Goal: Task Accomplishment & Management: Complete application form

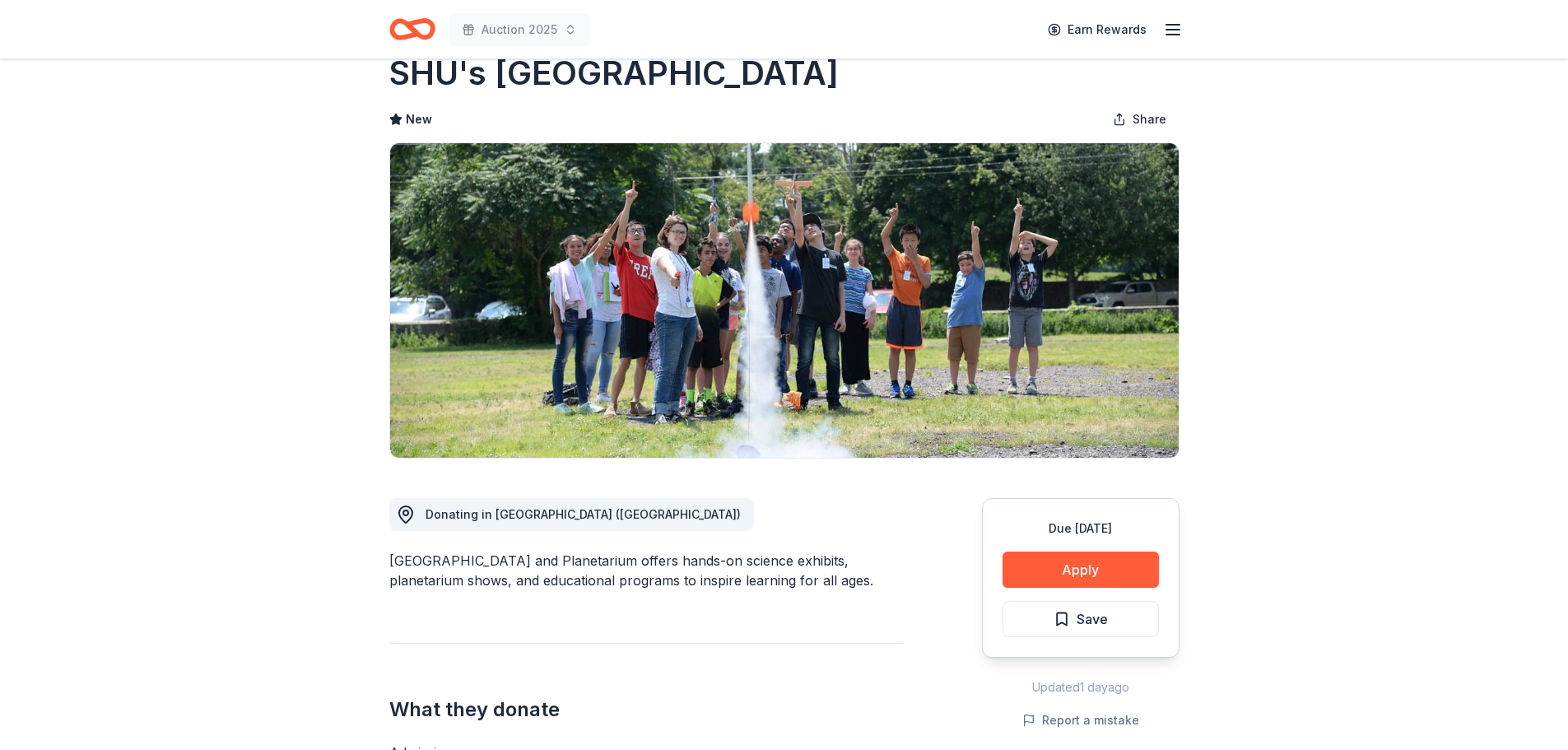
scroll to position [82, 0]
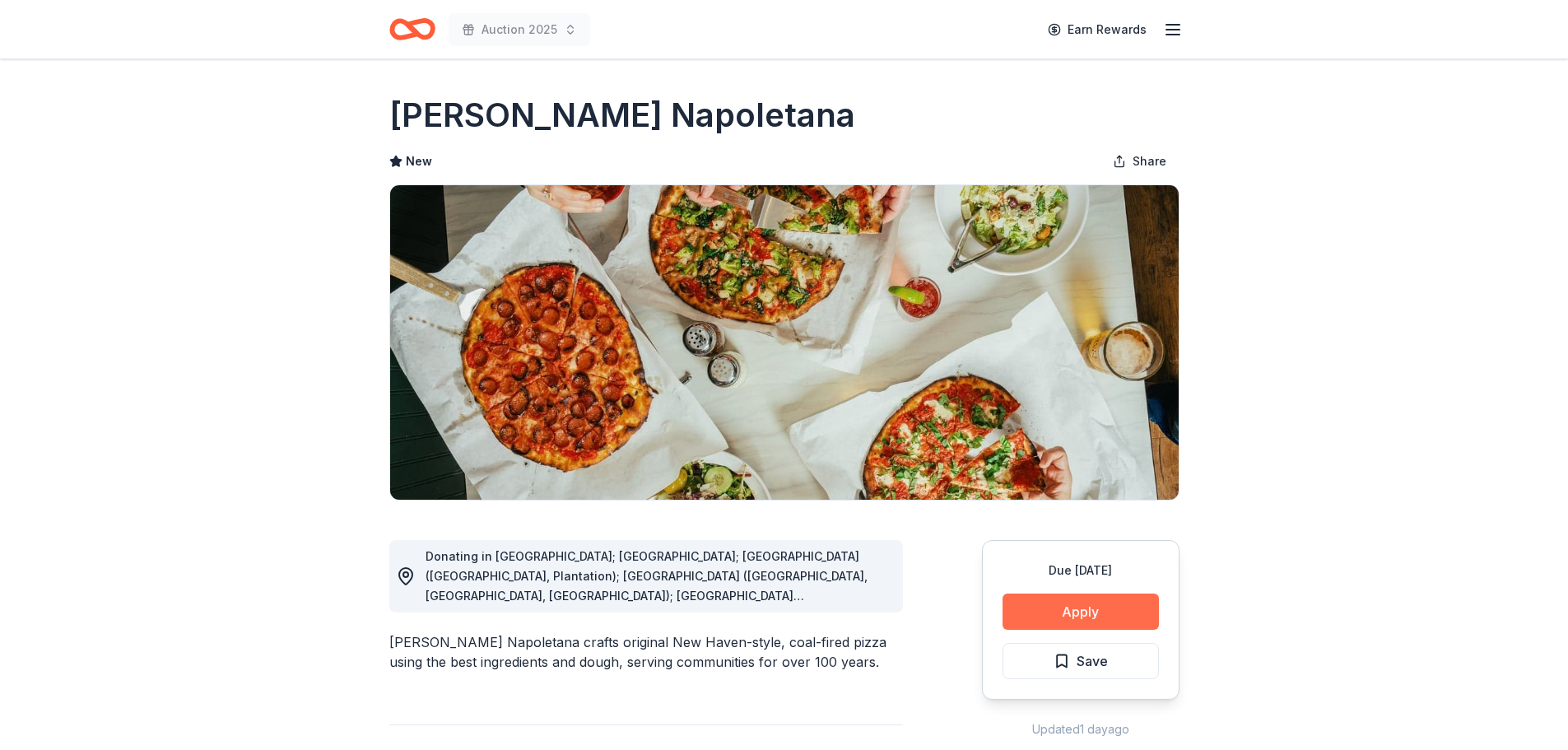
click at [1057, 614] on button "Apply" at bounding box center [1080, 611] width 157 height 37
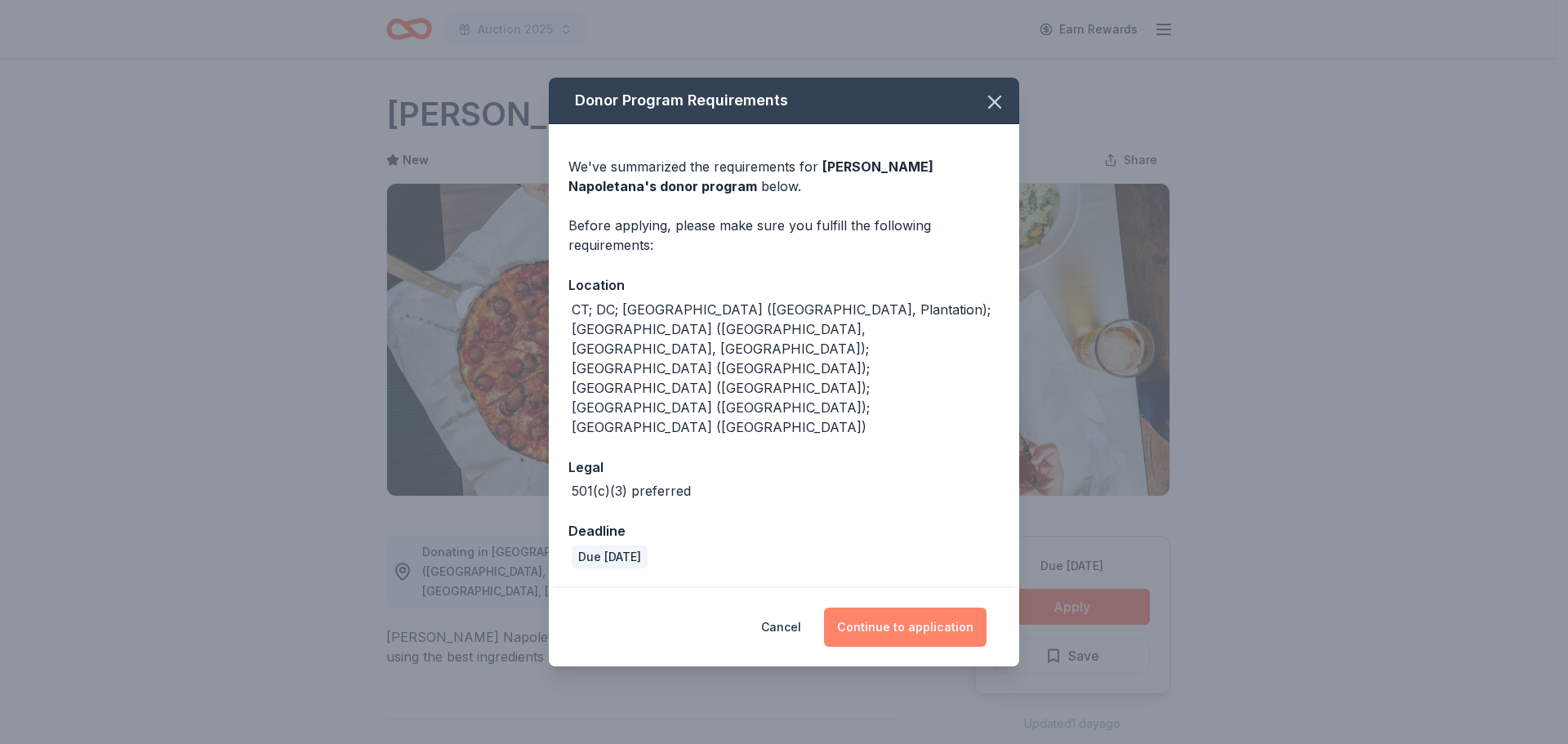
click at [880, 607] on button "Continue to application" at bounding box center [905, 627] width 163 height 39
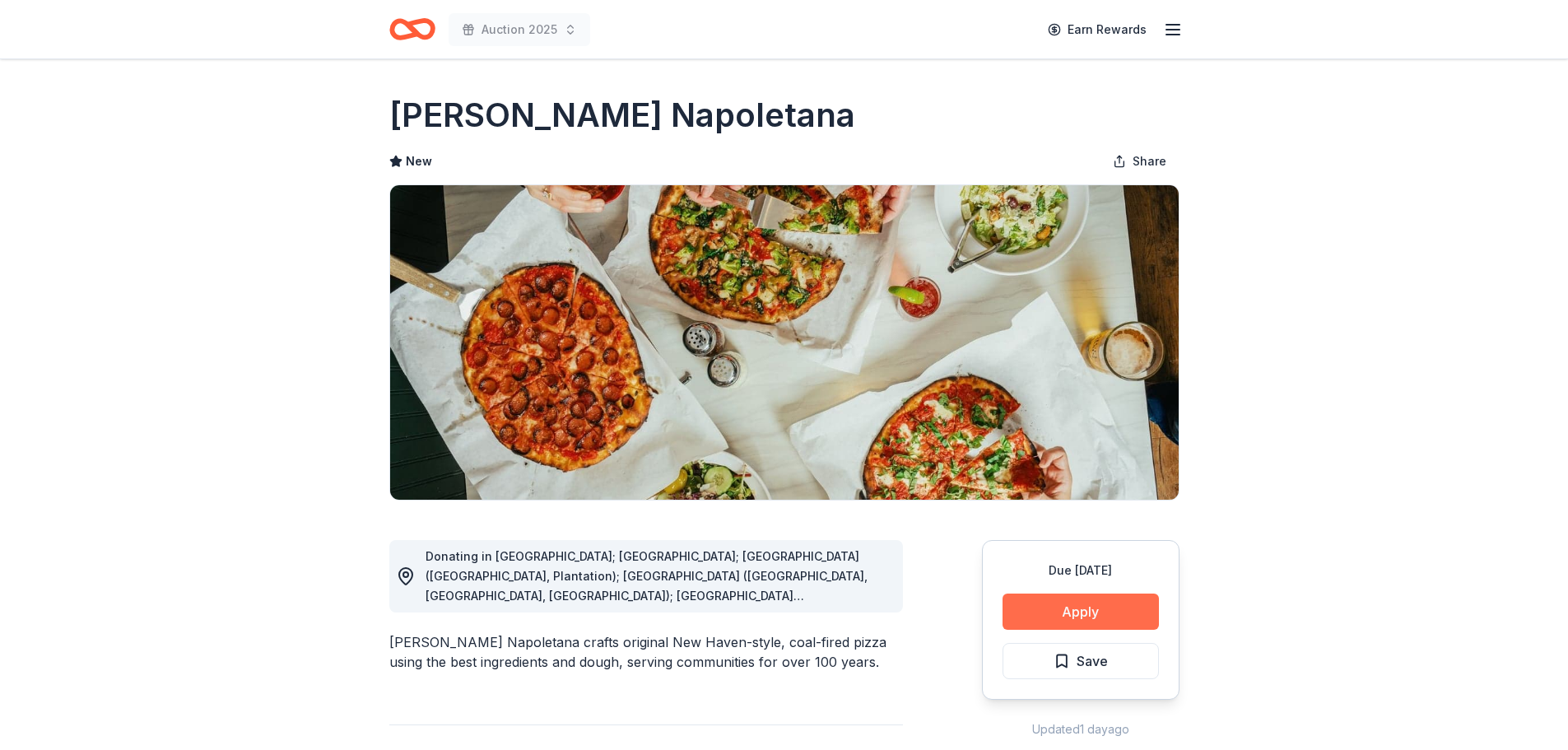
click at [1076, 609] on button "Apply" at bounding box center [1080, 611] width 157 height 37
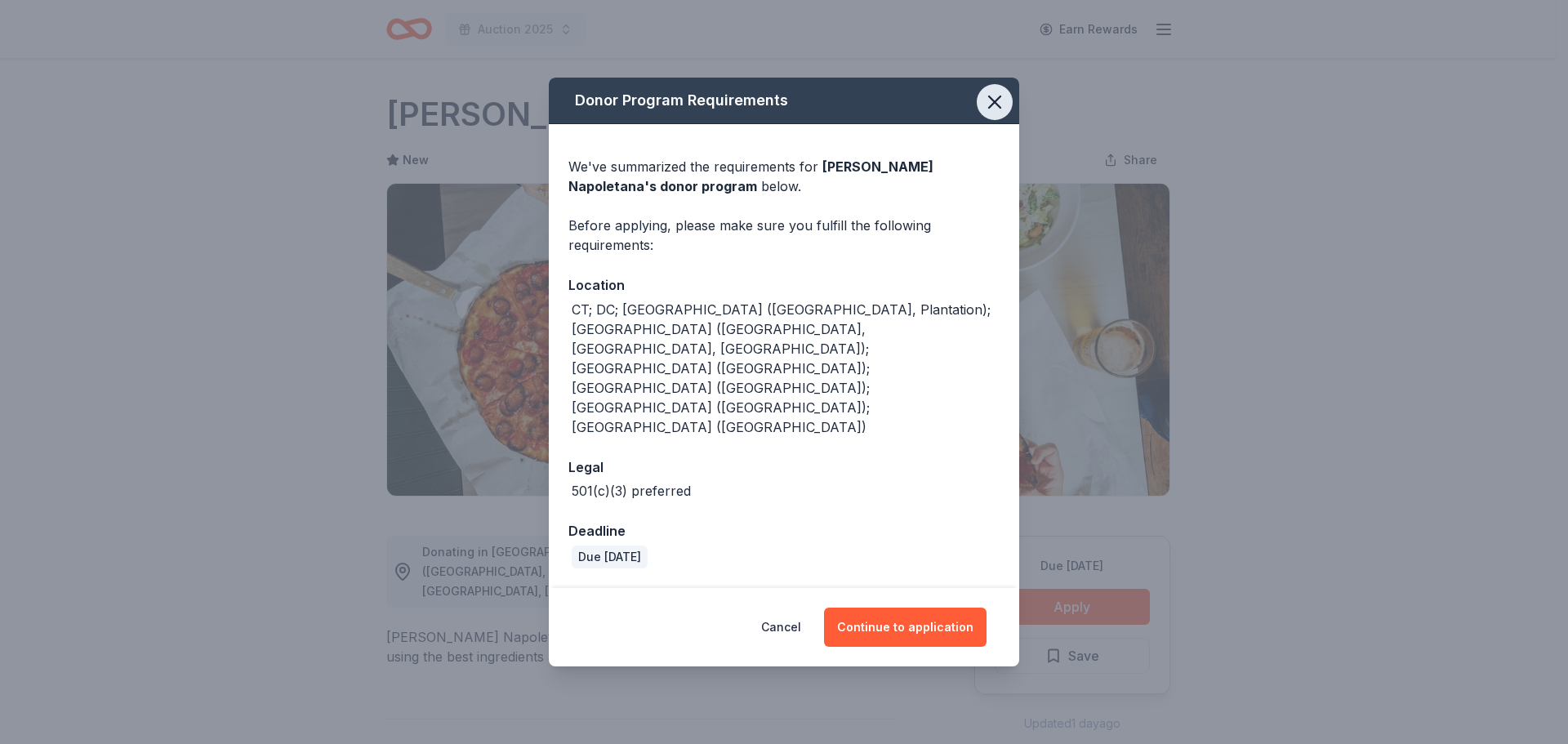
click at [996, 108] on icon "button" at bounding box center [994, 102] width 11 height 11
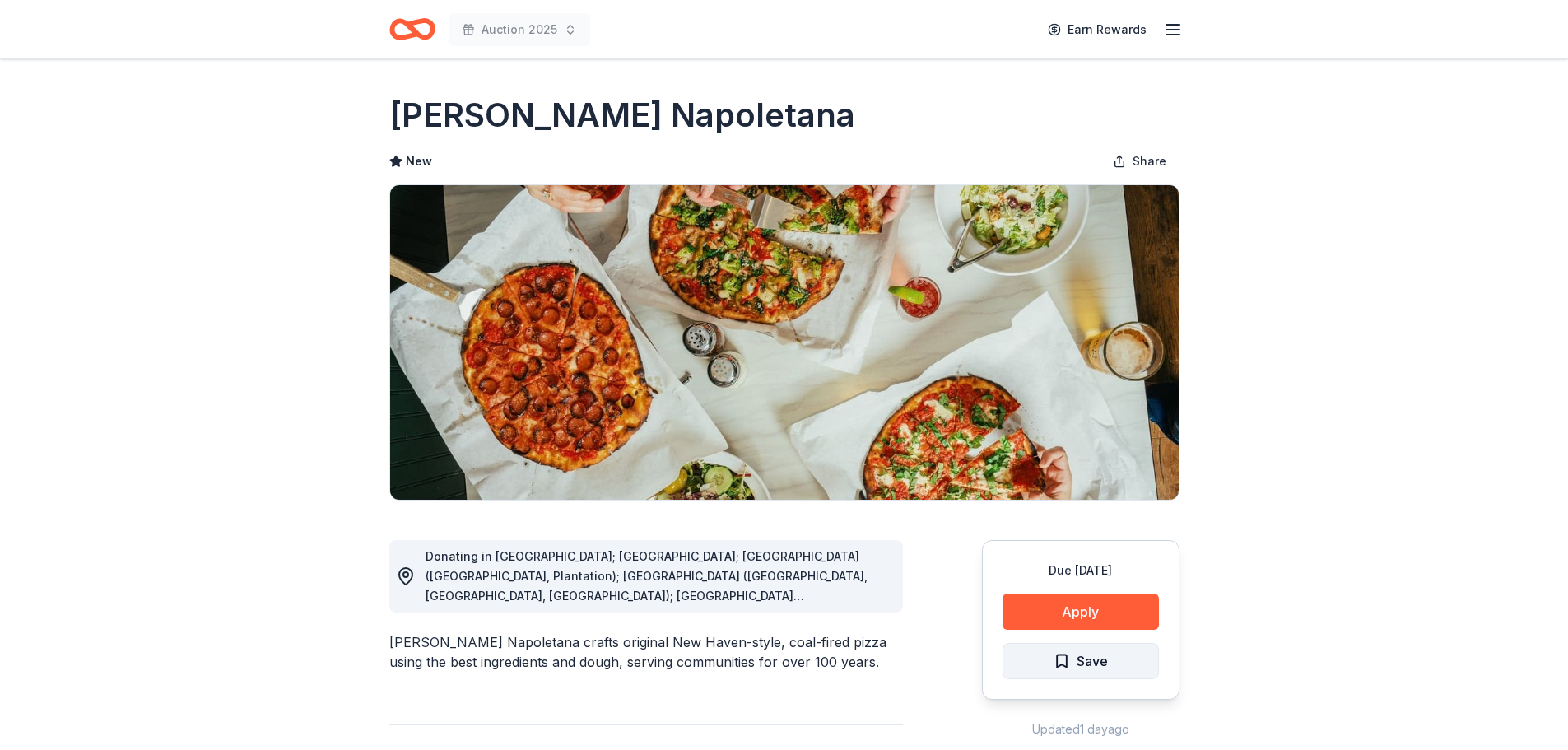
click at [1083, 659] on span "Save" at bounding box center [1092, 661] width 31 height 22
click at [1083, 659] on html "Auction 2025 Earn Rewards Due in 43 days Share Frank Pepe Pizzeria Napoletana N…" at bounding box center [784, 375] width 1568 height 750
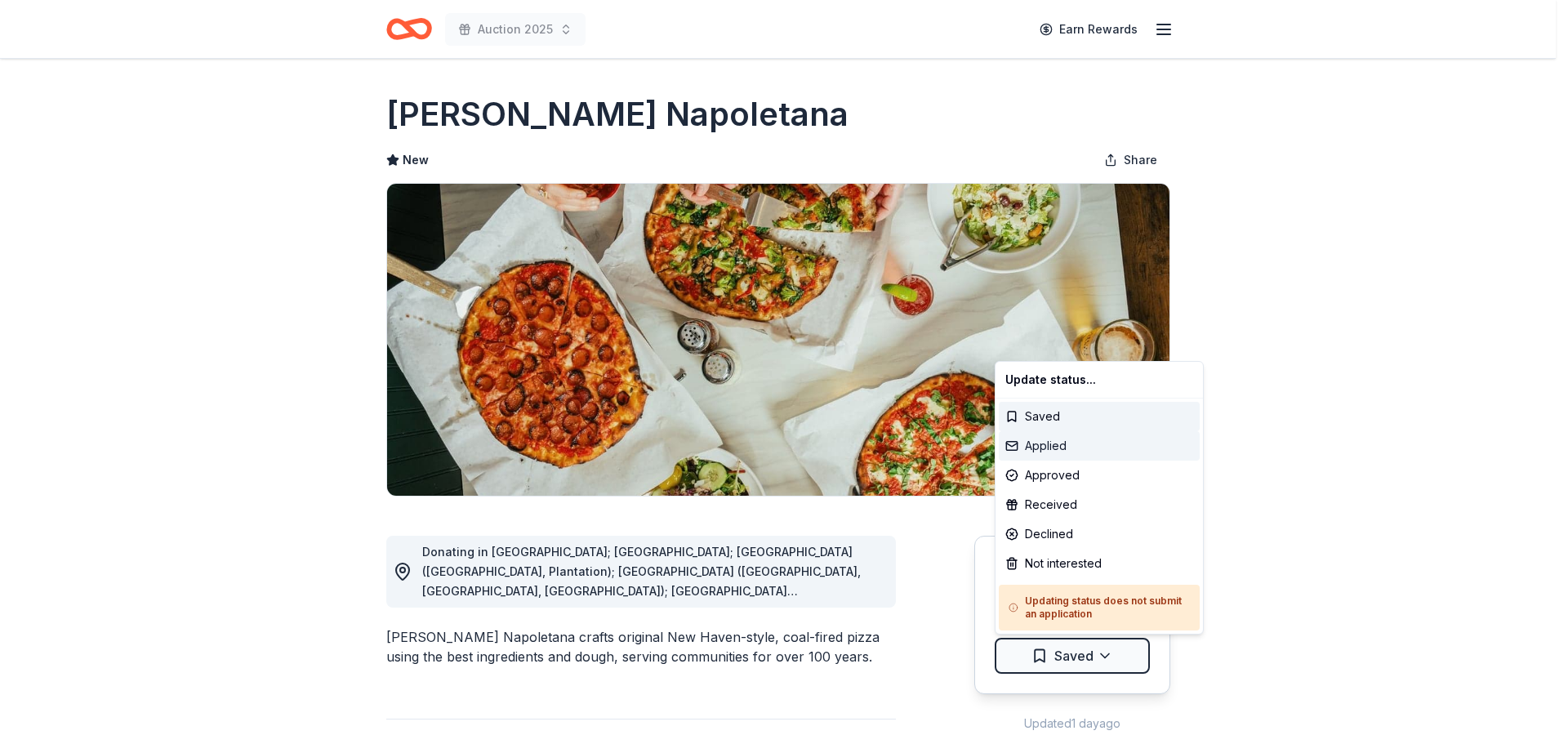
click at [1071, 456] on div "Applied" at bounding box center [1099, 446] width 201 height 30
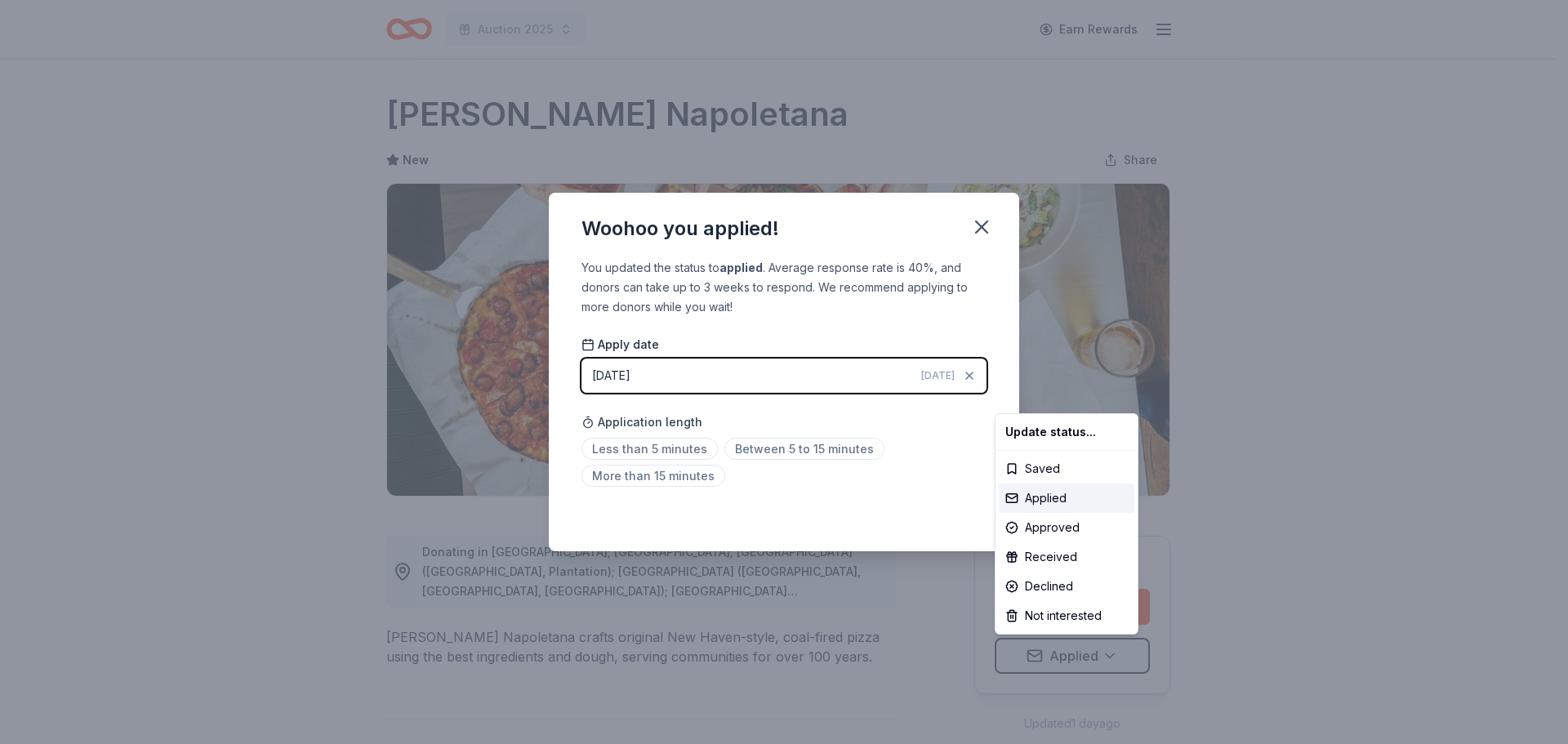
click at [774, 451] on html "Auction 2025 Earn Rewards Due in 43 days Share Frank Pepe Pizzeria Napoletana N…" at bounding box center [784, 372] width 1568 height 744
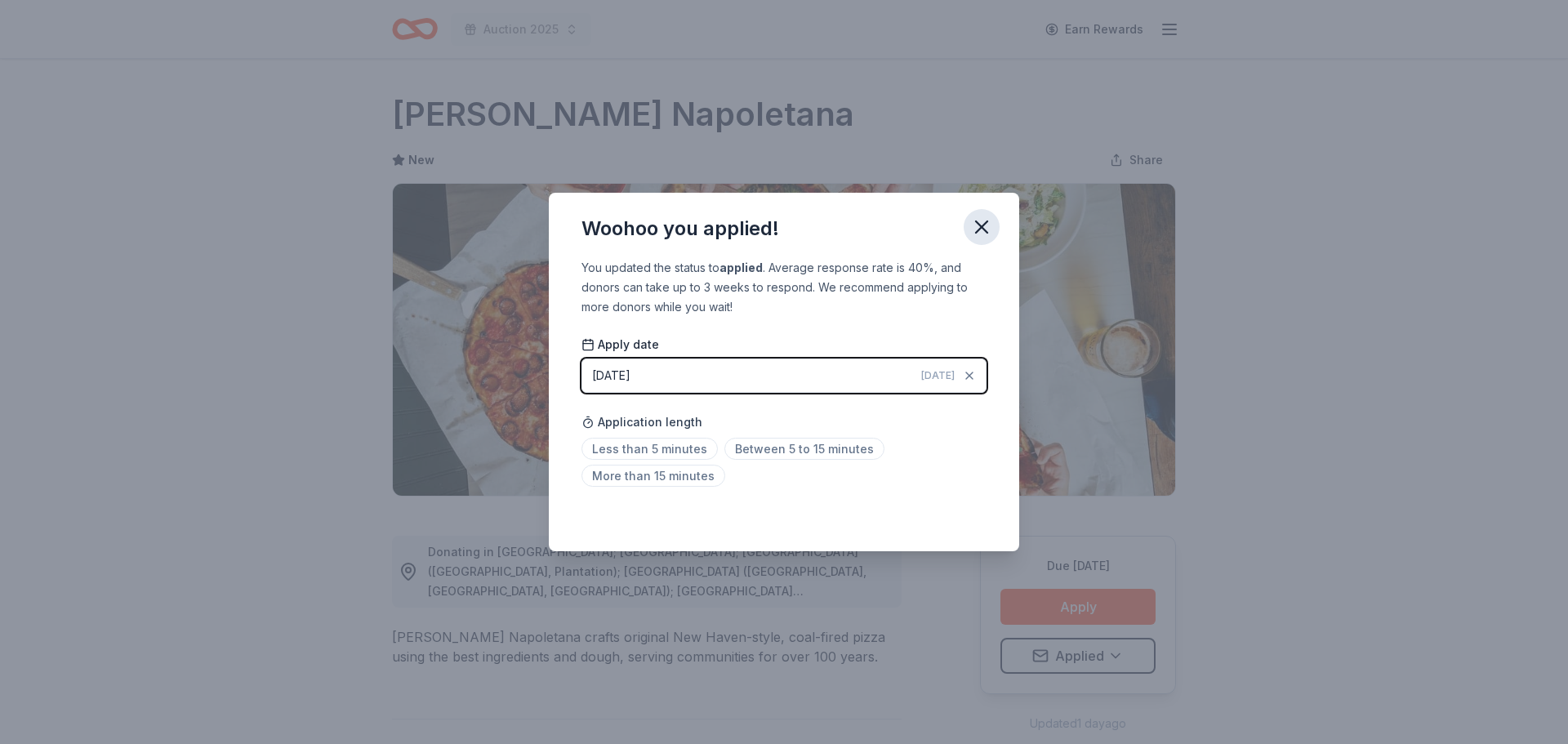
click at [982, 231] on icon "button" at bounding box center [981, 227] width 23 height 23
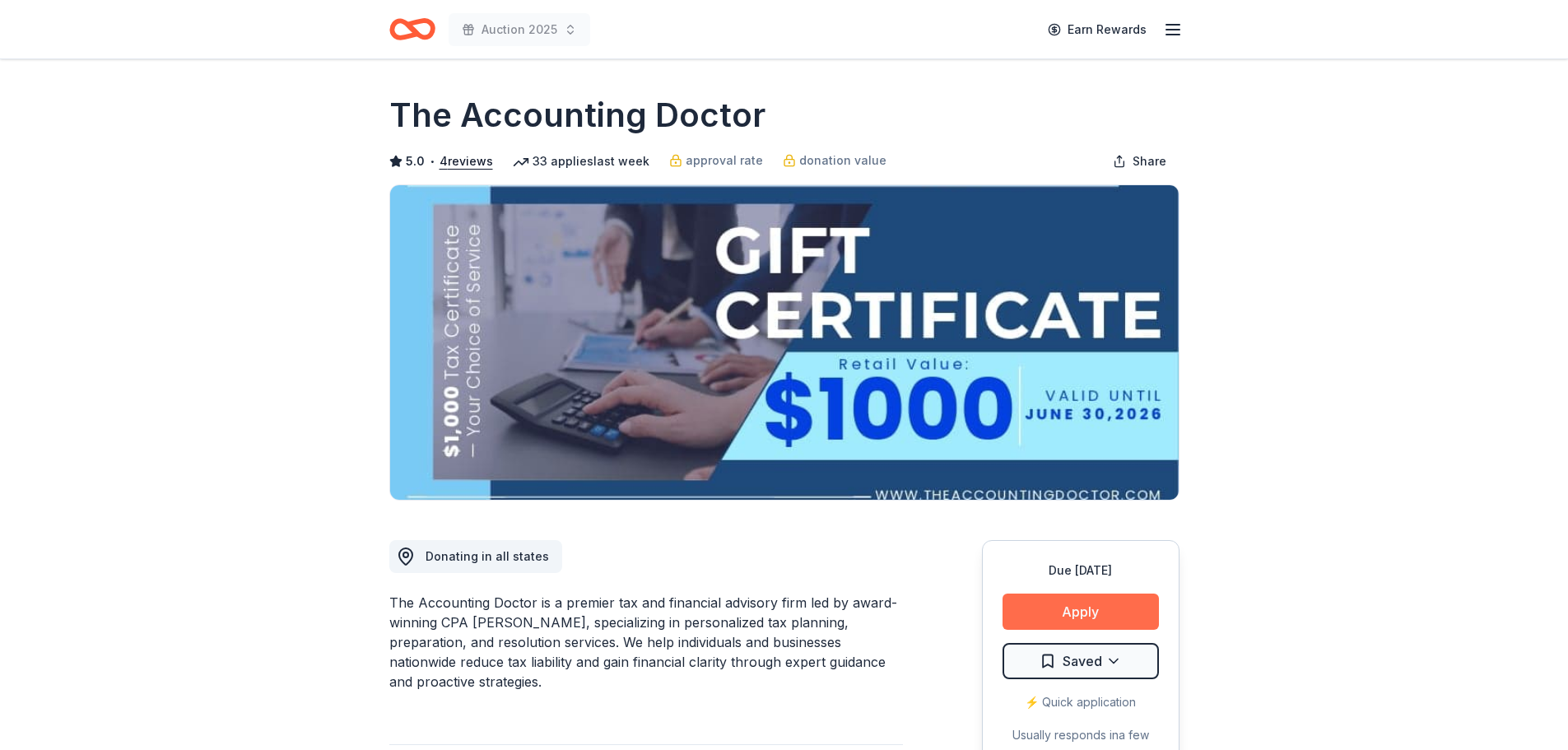
click at [1083, 619] on button "Apply" at bounding box center [1080, 611] width 157 height 37
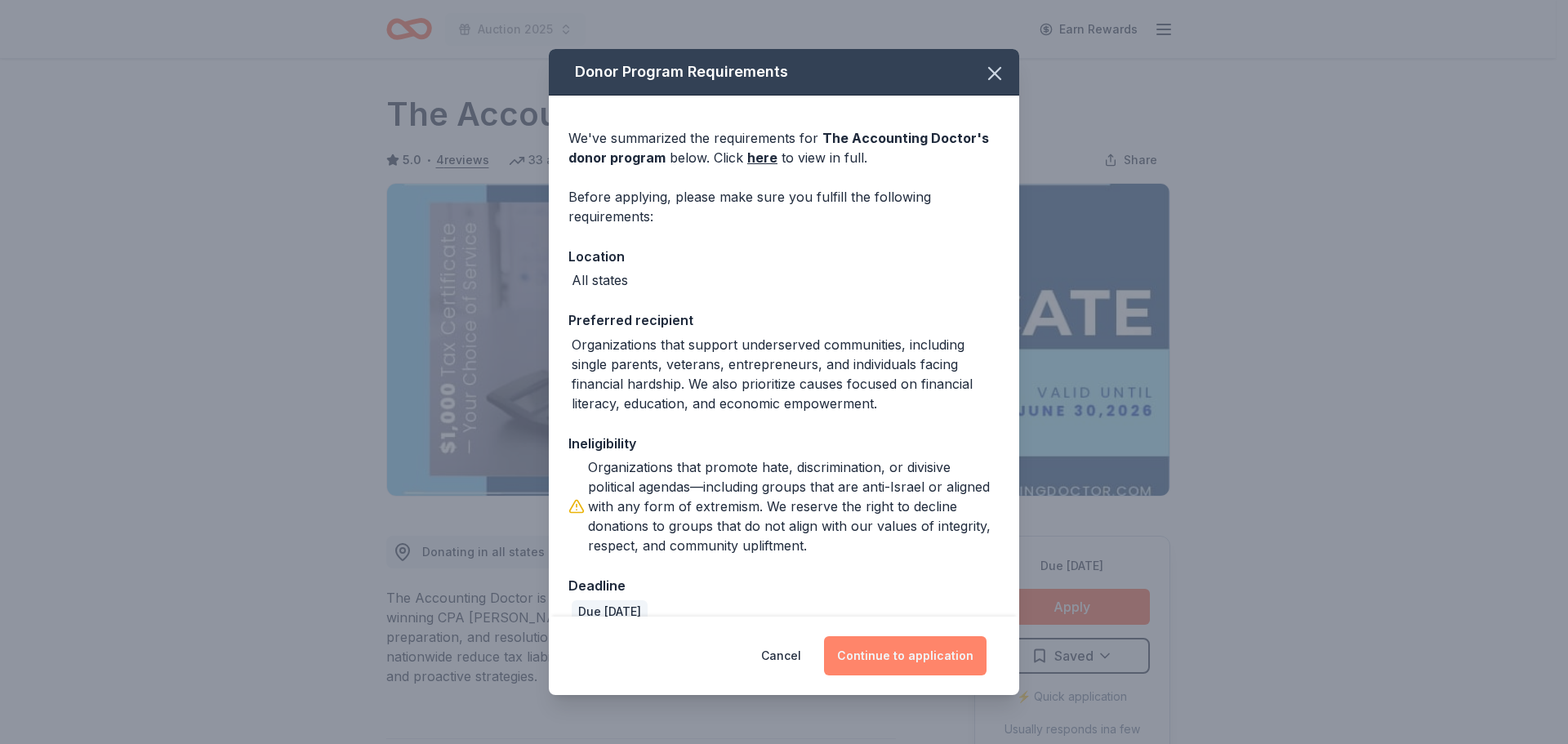
click at [890, 658] on button "Continue to application" at bounding box center [905, 656] width 163 height 39
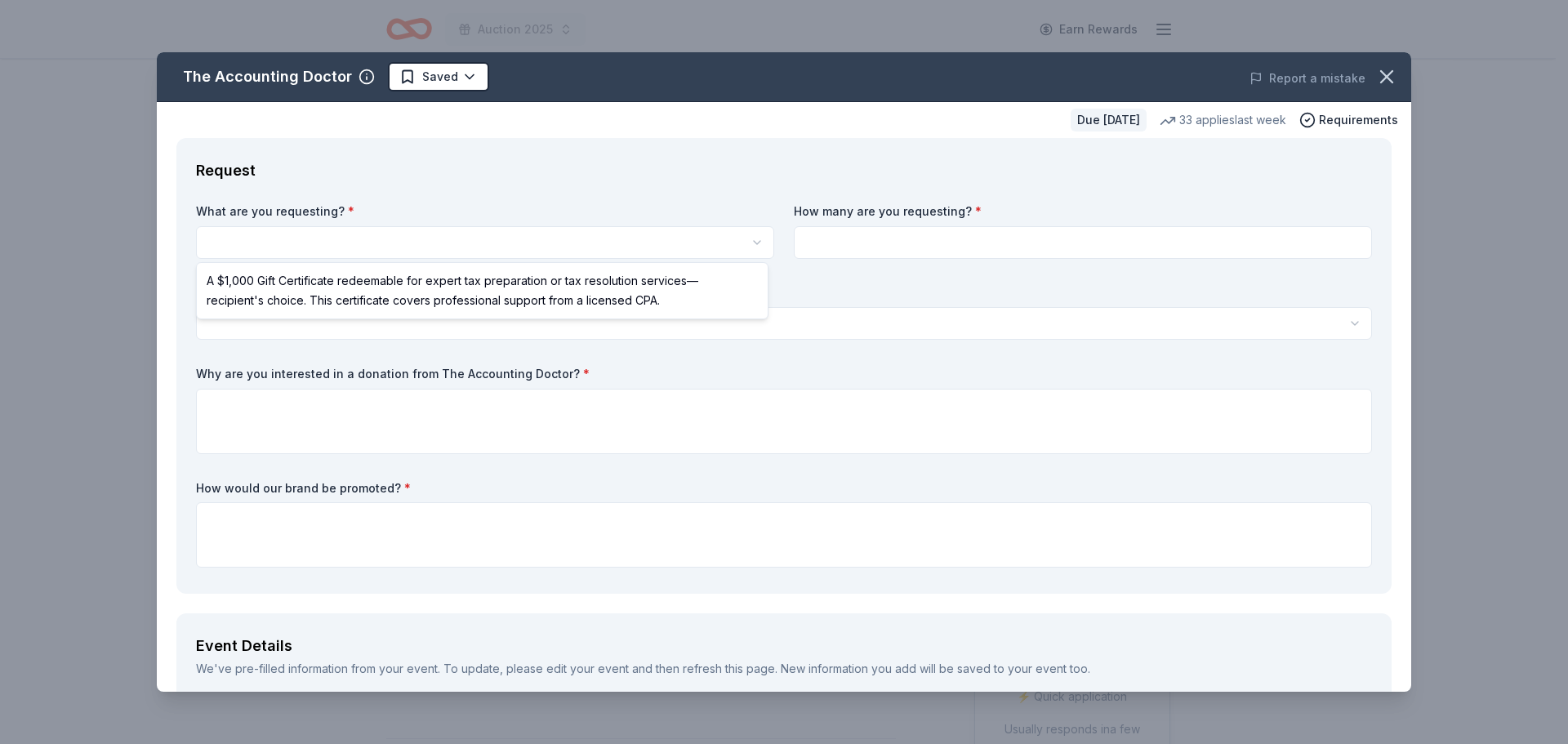
click at [288, 238] on html "Auction 2025 Earn Rewards Due in 66 days Share The Accounting Doctor 5.0 • 4 re…" at bounding box center [784, 372] width 1568 height 744
select select "A $1,000 Gift Certificate redeemable for expert tax preparation or tax resoluti…"
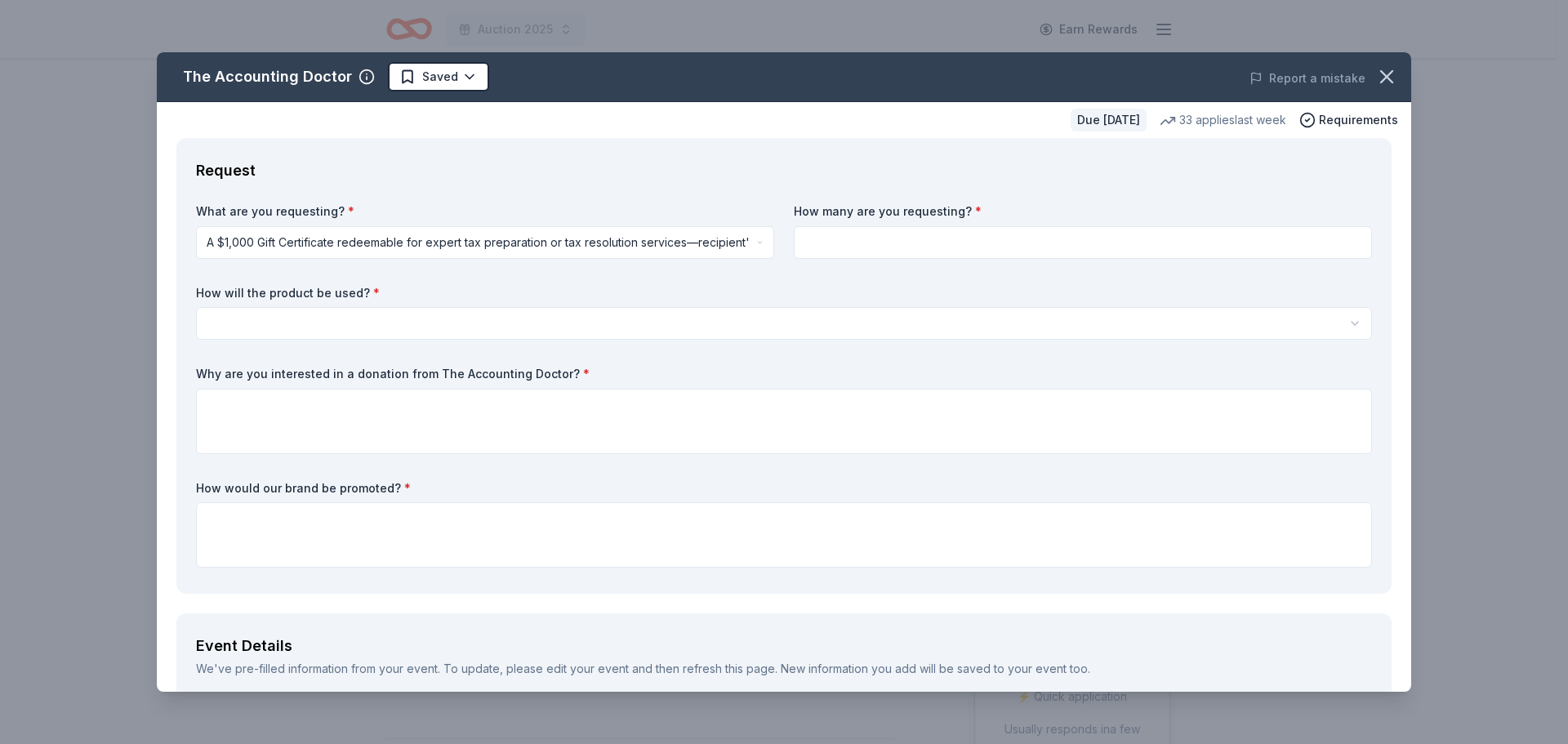
click at [933, 250] on input at bounding box center [1083, 242] width 578 height 33
type input "2"
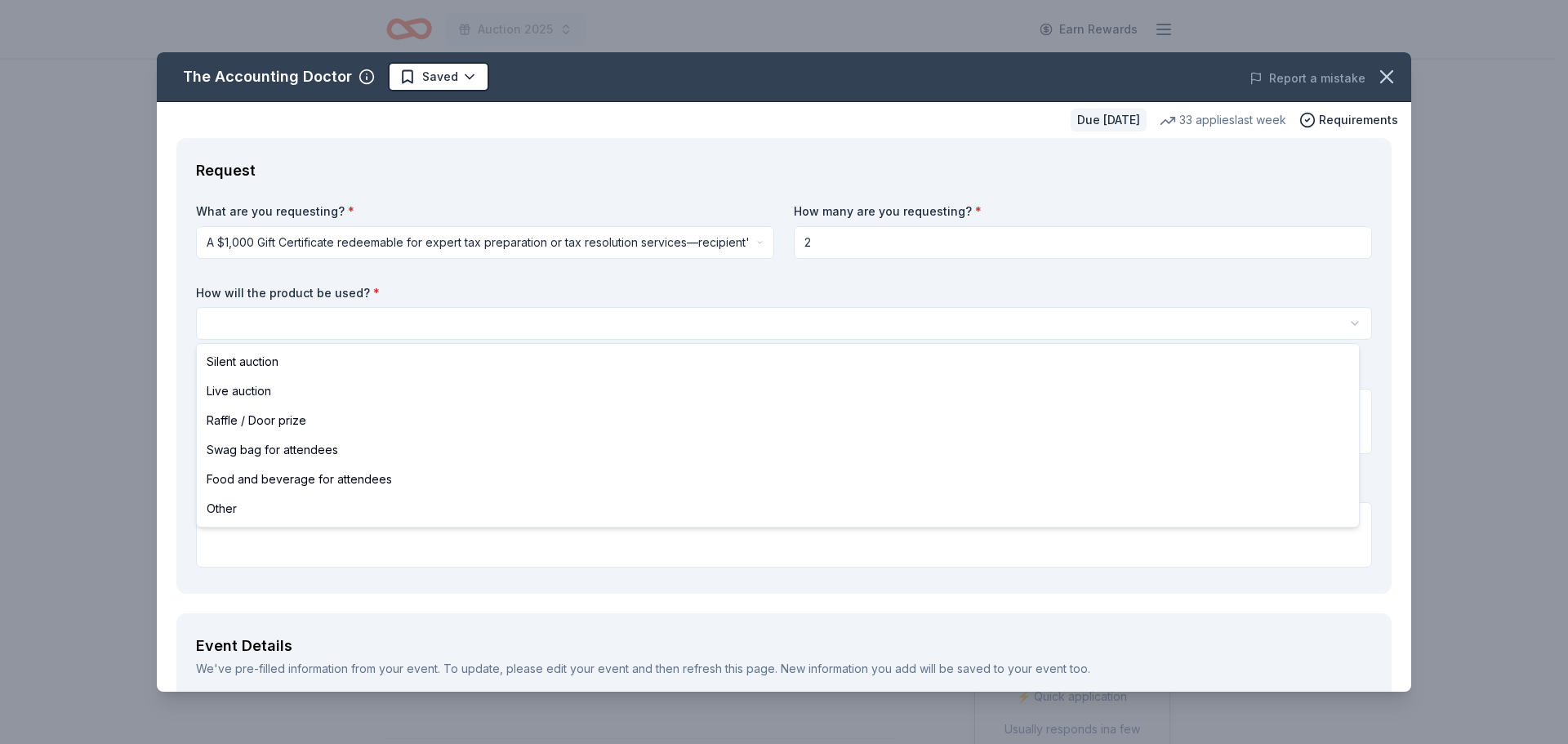
click at [347, 320] on html "Auction 2025 Earn Rewards Due in 66 days Share The Accounting Doctor 5.0 • 4 re…" at bounding box center [784, 372] width 1568 height 744
select select "other"
drag, startPoint x: 268, startPoint y: 509, endPoint x: 264, endPoint y: 498, distance: 11.7
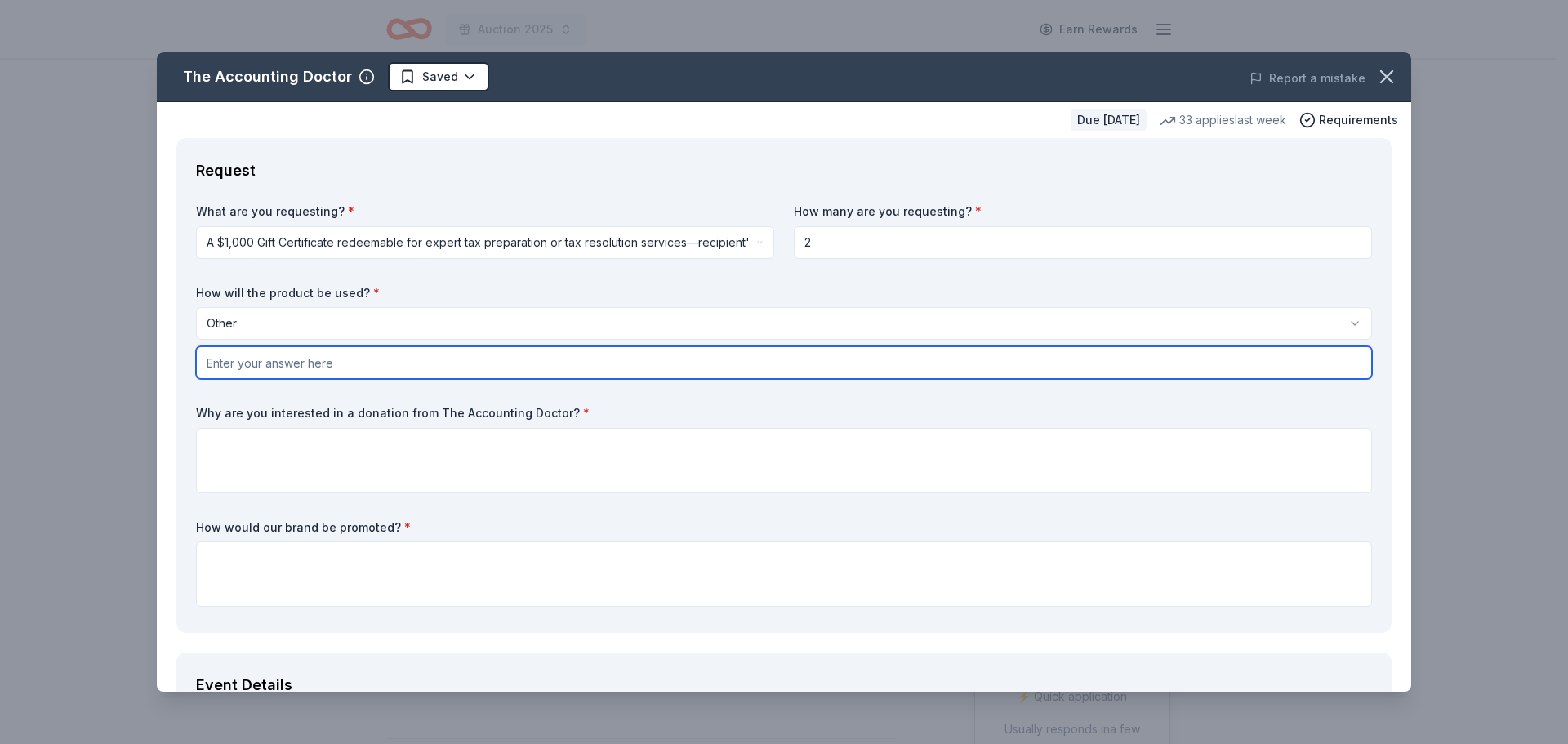
click at [257, 365] on input "text" at bounding box center [784, 362] width 1176 height 33
type input "Online Auction"
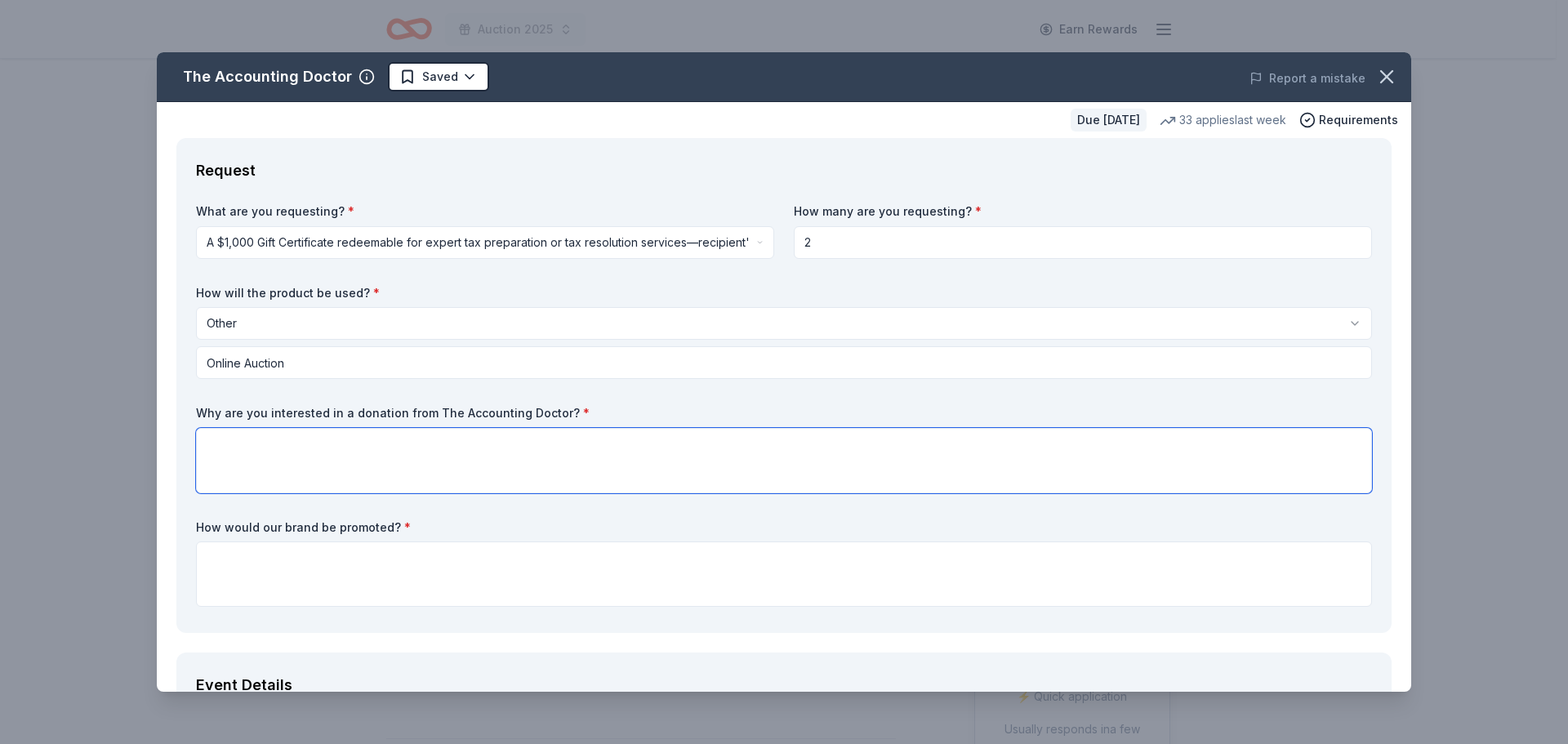
click at [251, 444] on textarea at bounding box center [784, 460] width 1176 height 65
type textarea "I"
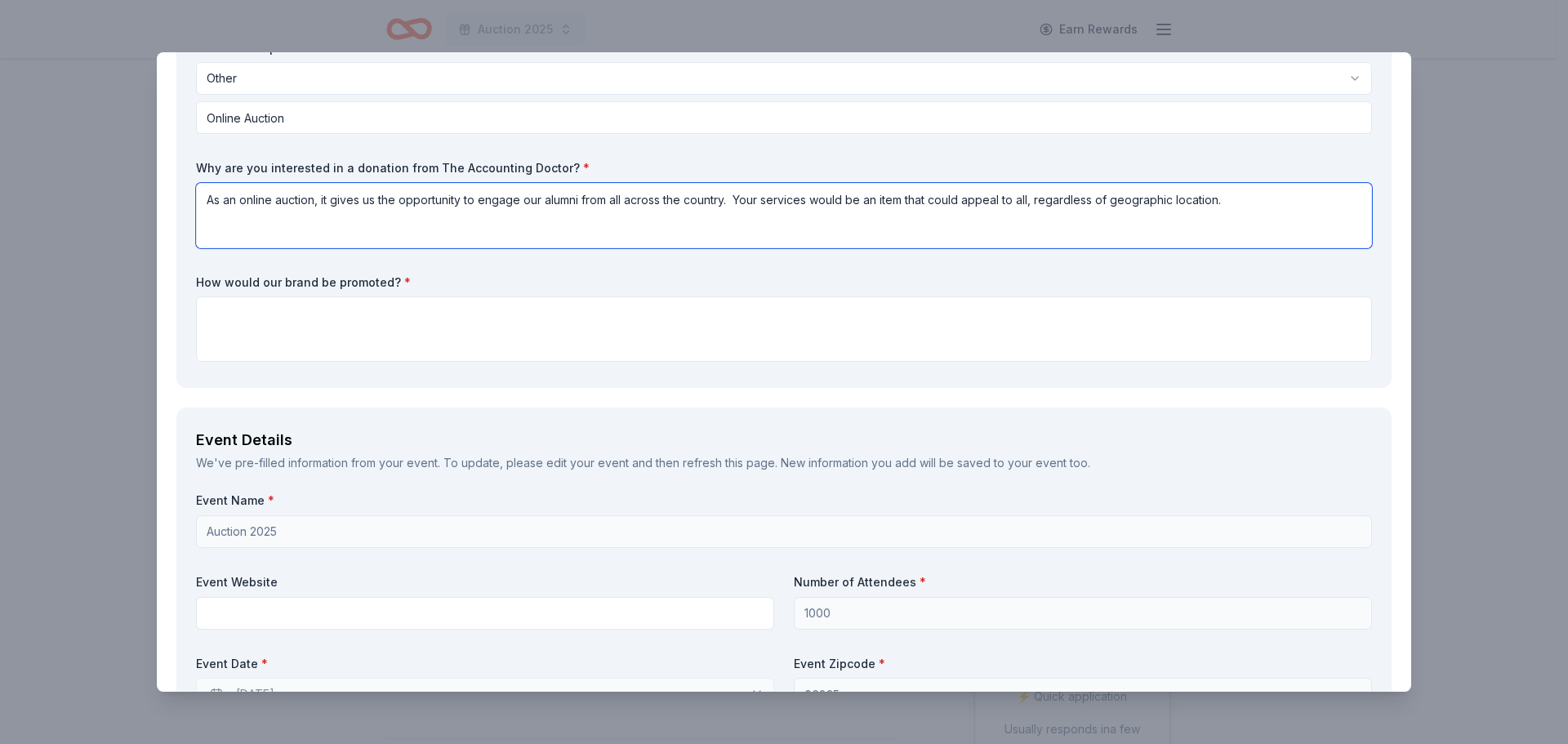
type textarea "As an online auction, it gives us the opportunity to engage our alumni from all…"
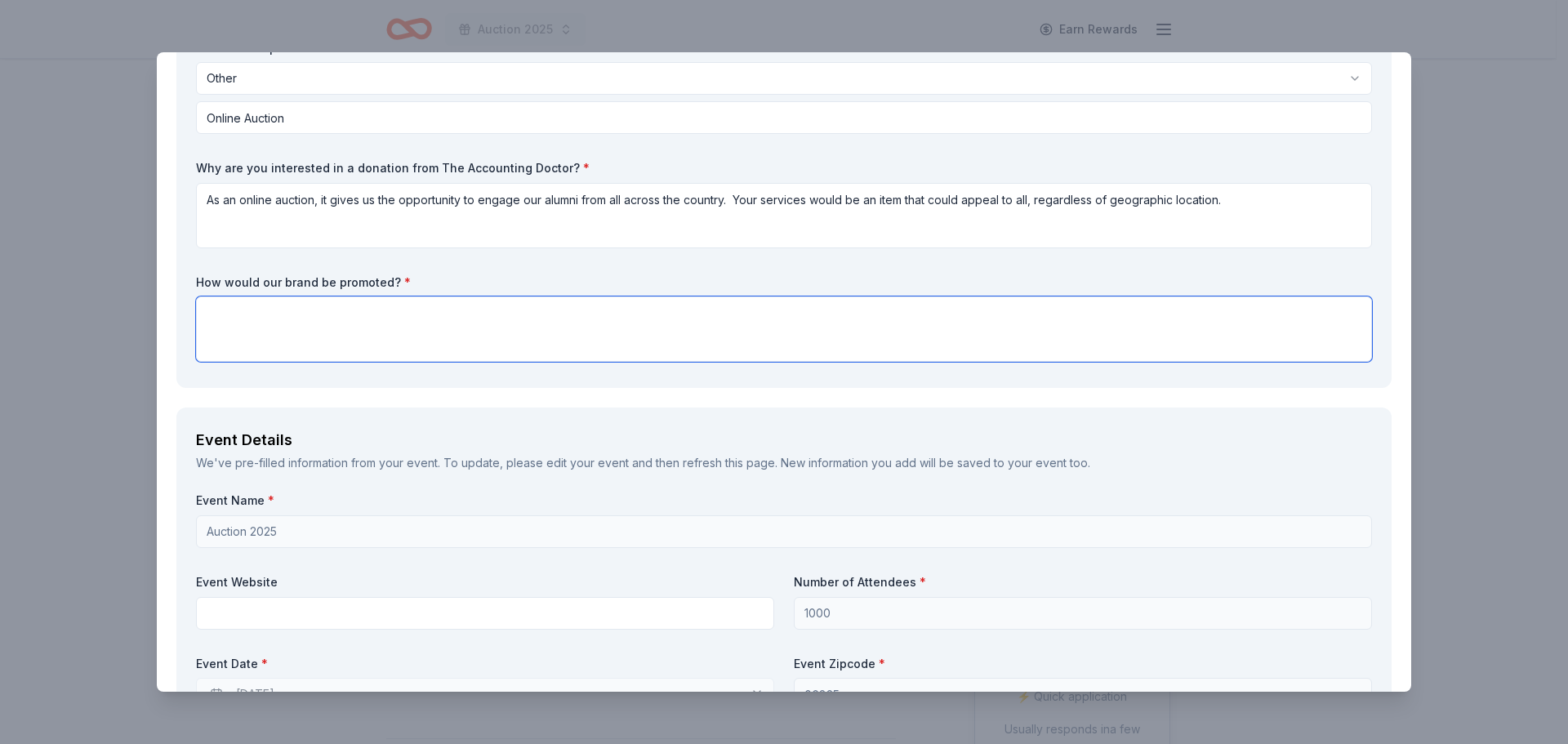
click at [258, 319] on textarea at bounding box center [784, 329] width 1176 height 65
paste textarea "• Clickable Logo on our event website • Social Media shout outs • Listing in ou…"
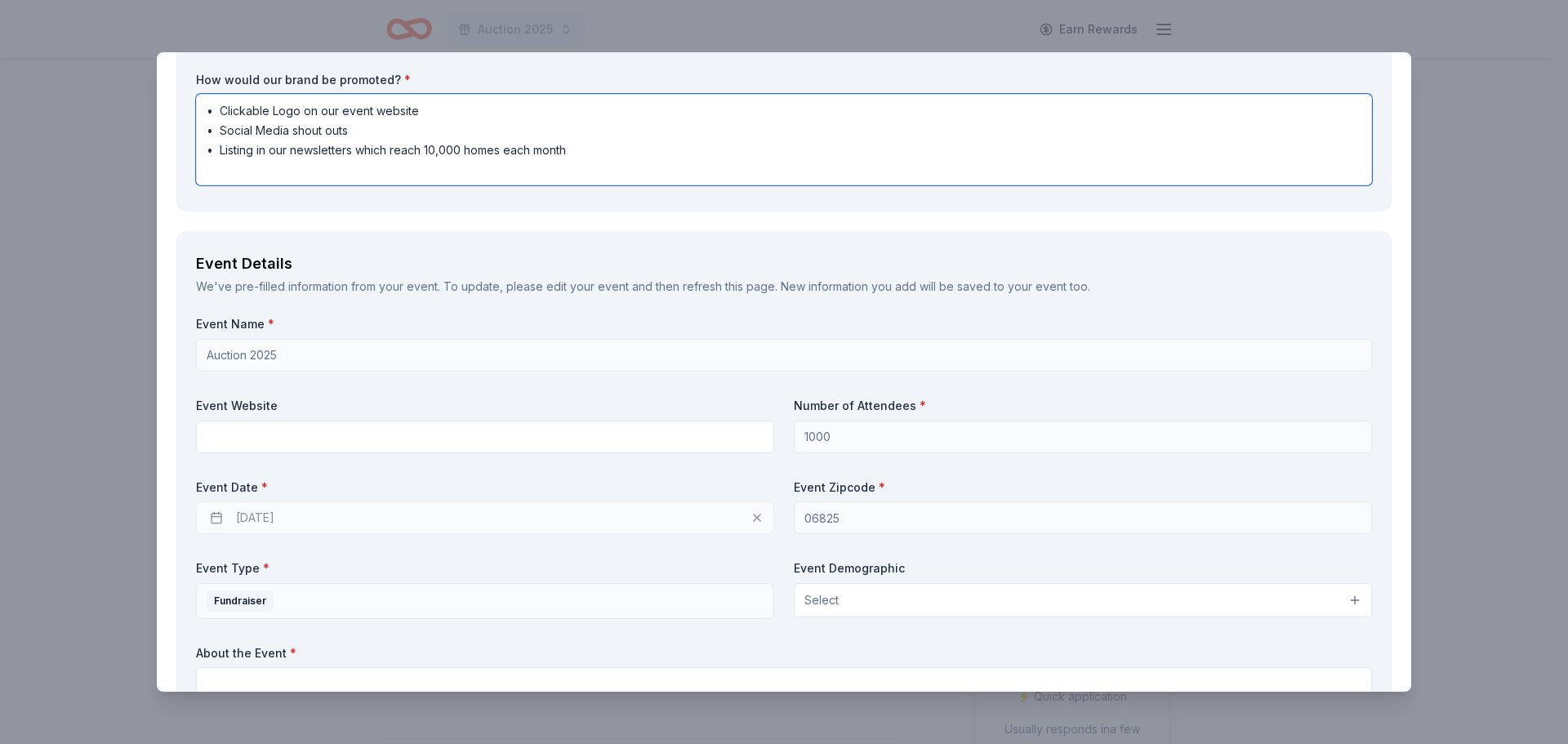
scroll to position [490, 0]
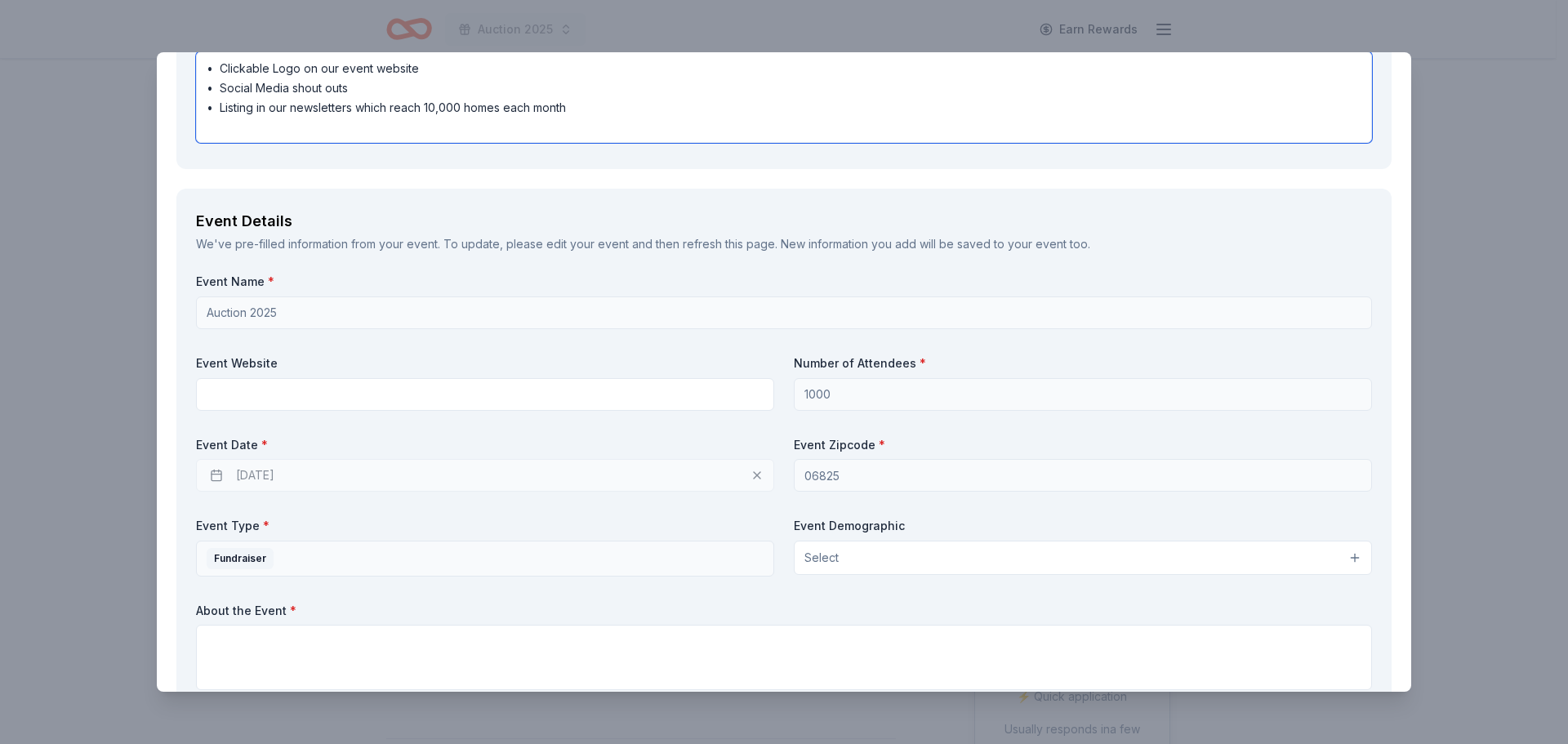
type textarea "• Clickable Logo on our event website • Social Media shout outs • Listing in ou…"
click at [260, 478] on div "11/27/2025" at bounding box center [485, 474] width 578 height 33
click at [213, 477] on div "11/27/2025" at bounding box center [485, 474] width 578 height 33
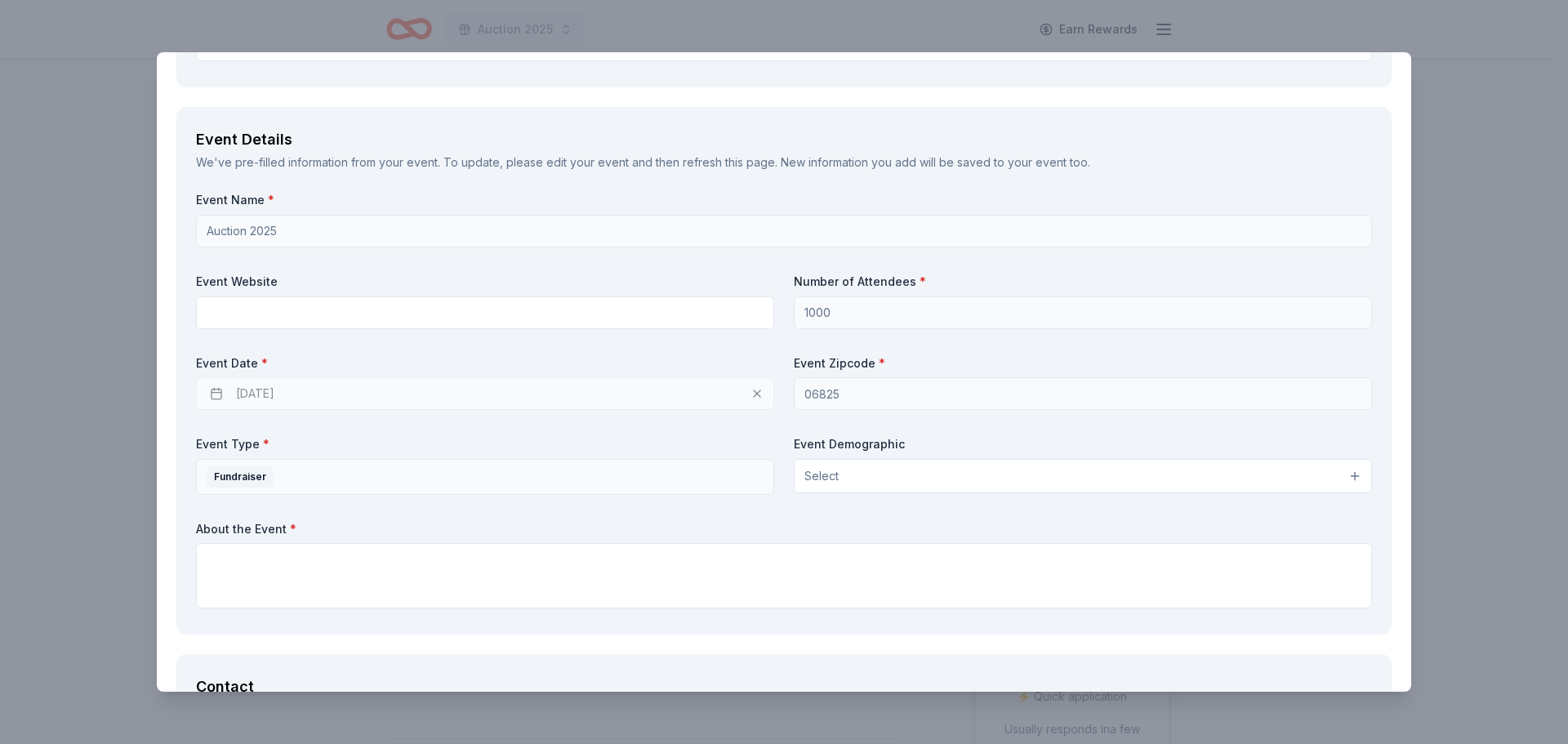
scroll to position [653, 0]
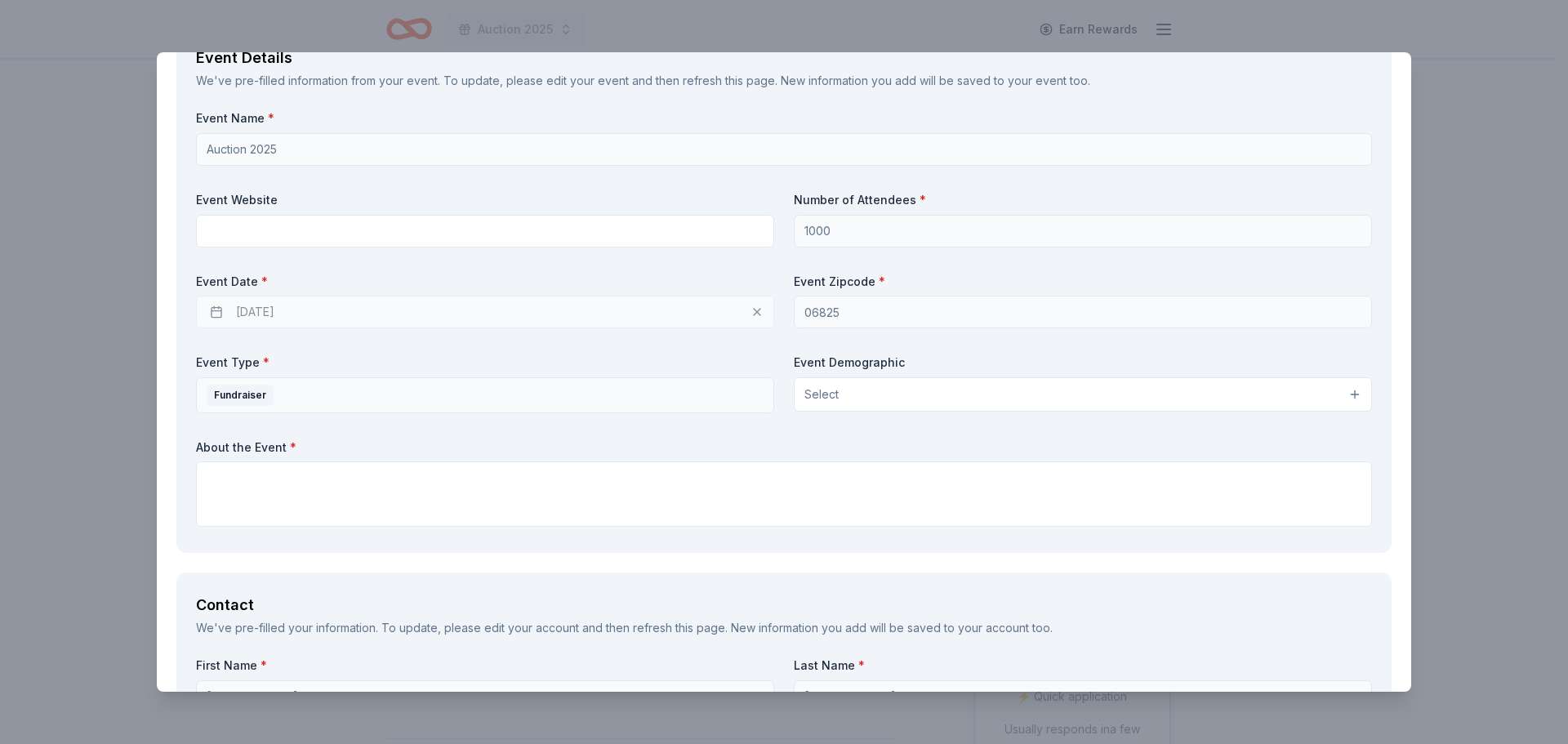
click at [852, 391] on button "Select" at bounding box center [1083, 394] width 578 height 34
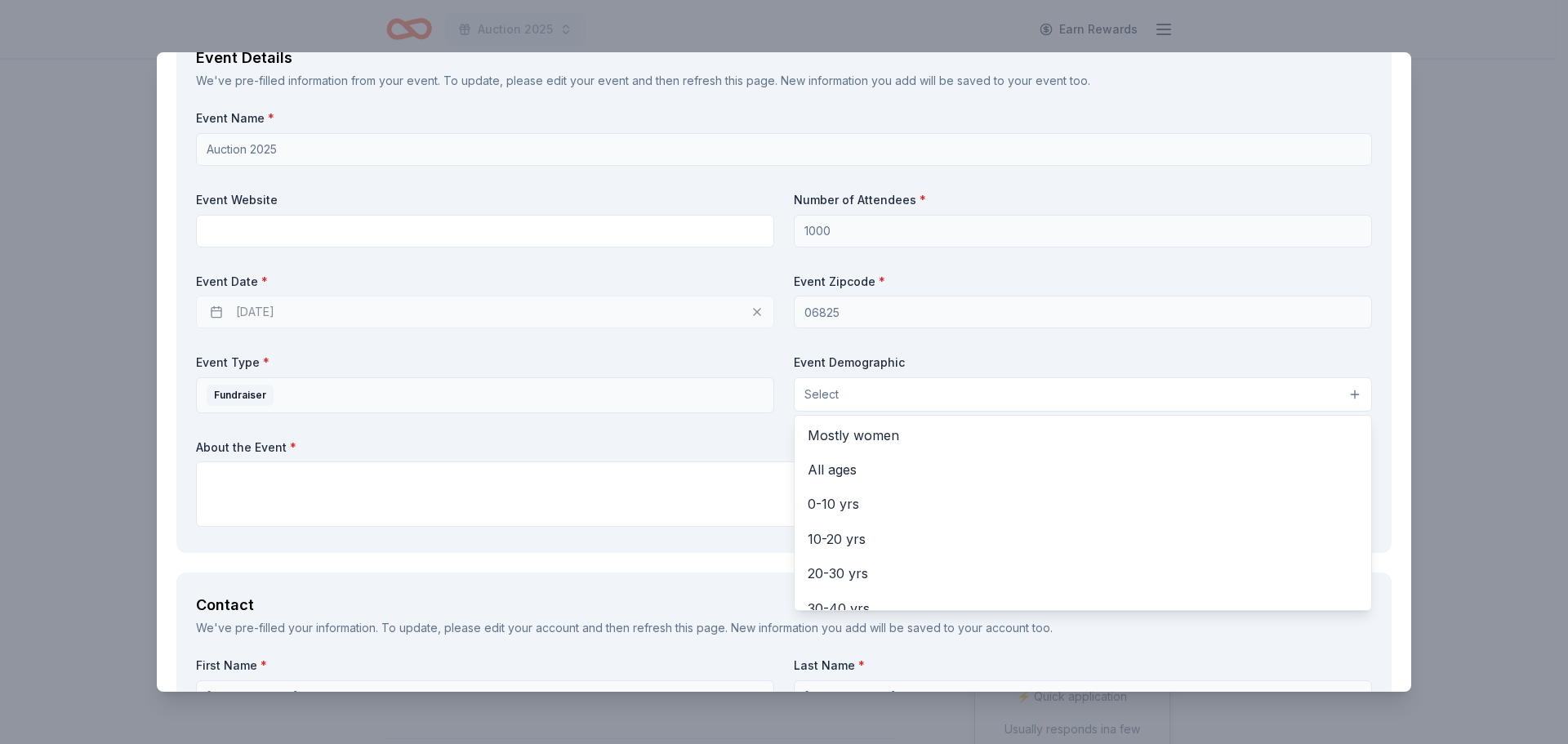
scroll to position [0, 0]
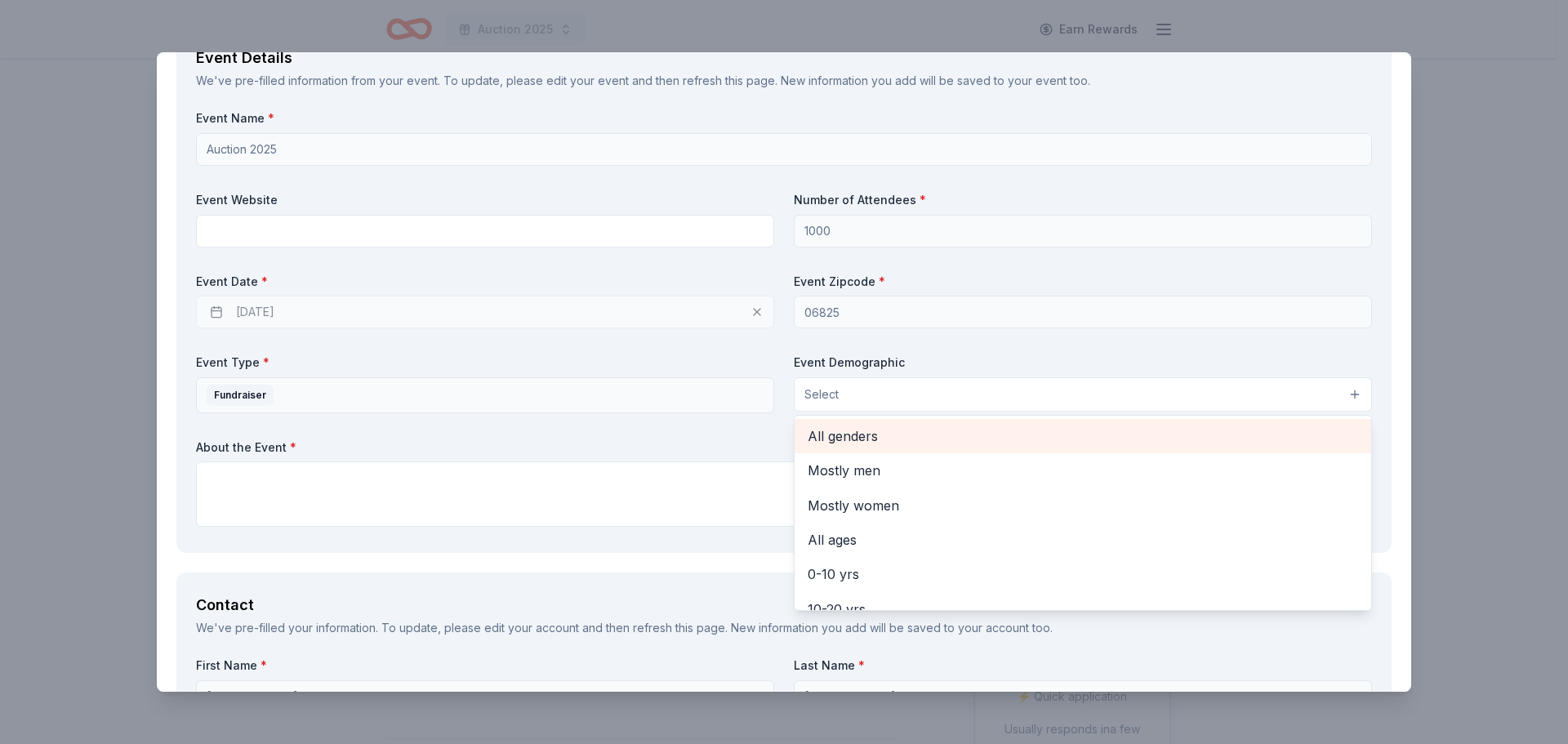
click at [838, 433] on span "All genders" at bounding box center [1083, 435] width 551 height 21
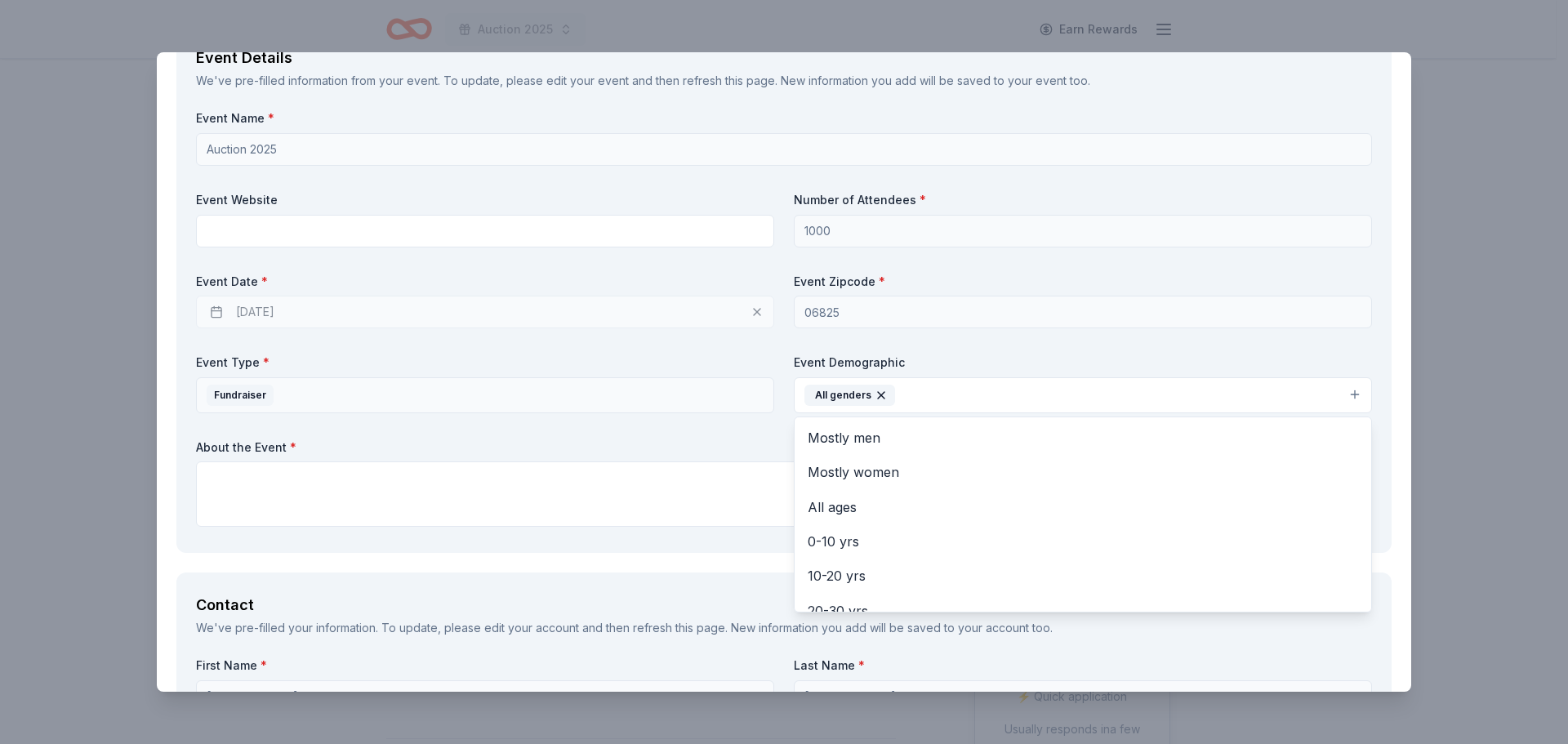
click at [326, 501] on div "Event Name * Auction 2025 Event Website Number of Attendees * 1000 Event Date *…" at bounding box center [784, 322] width 1176 height 423
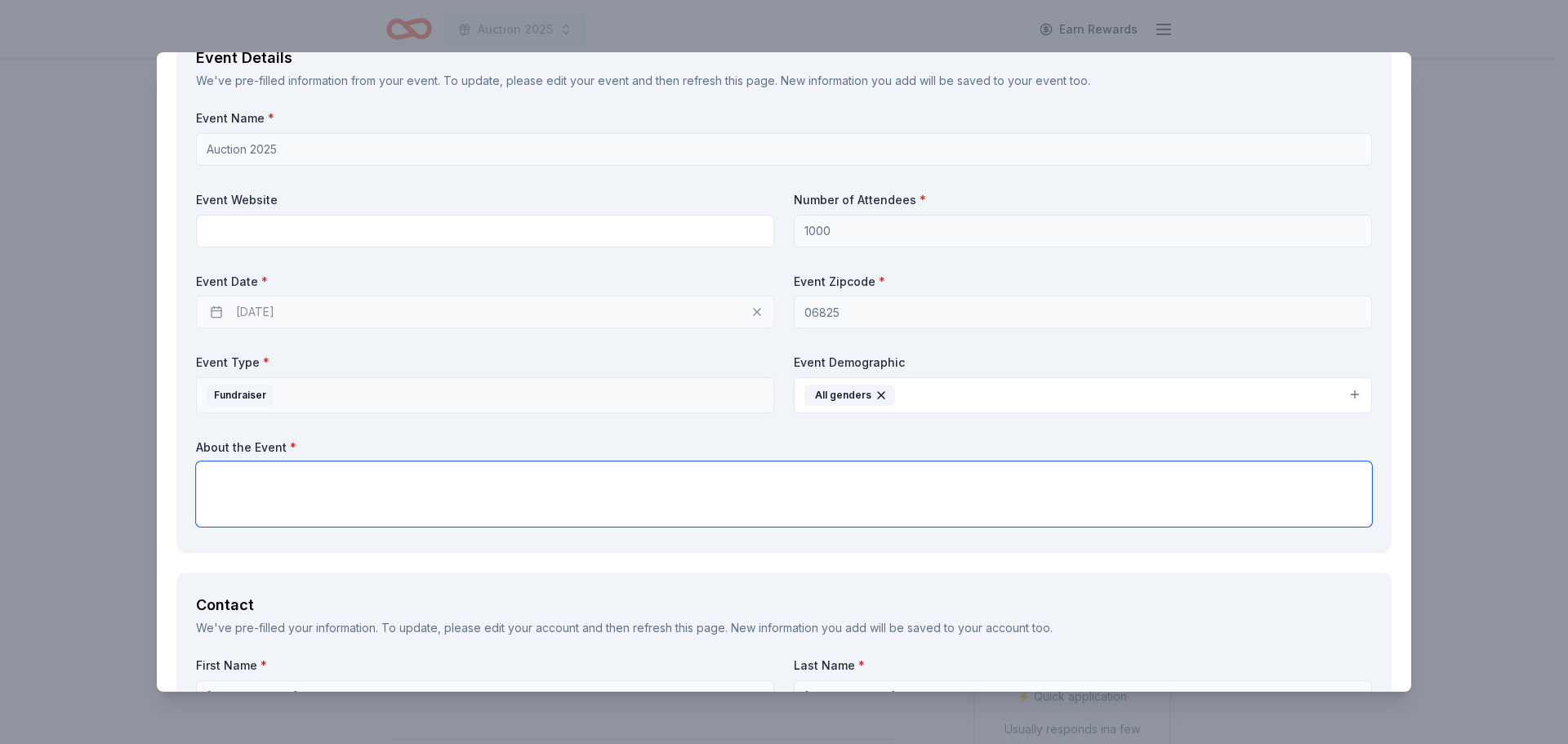
click at [259, 489] on textarea at bounding box center [784, 494] width 1176 height 65
paste textarea "Our Blue and Gold Auction, being held November 28th-29th, is one of our signatu…"
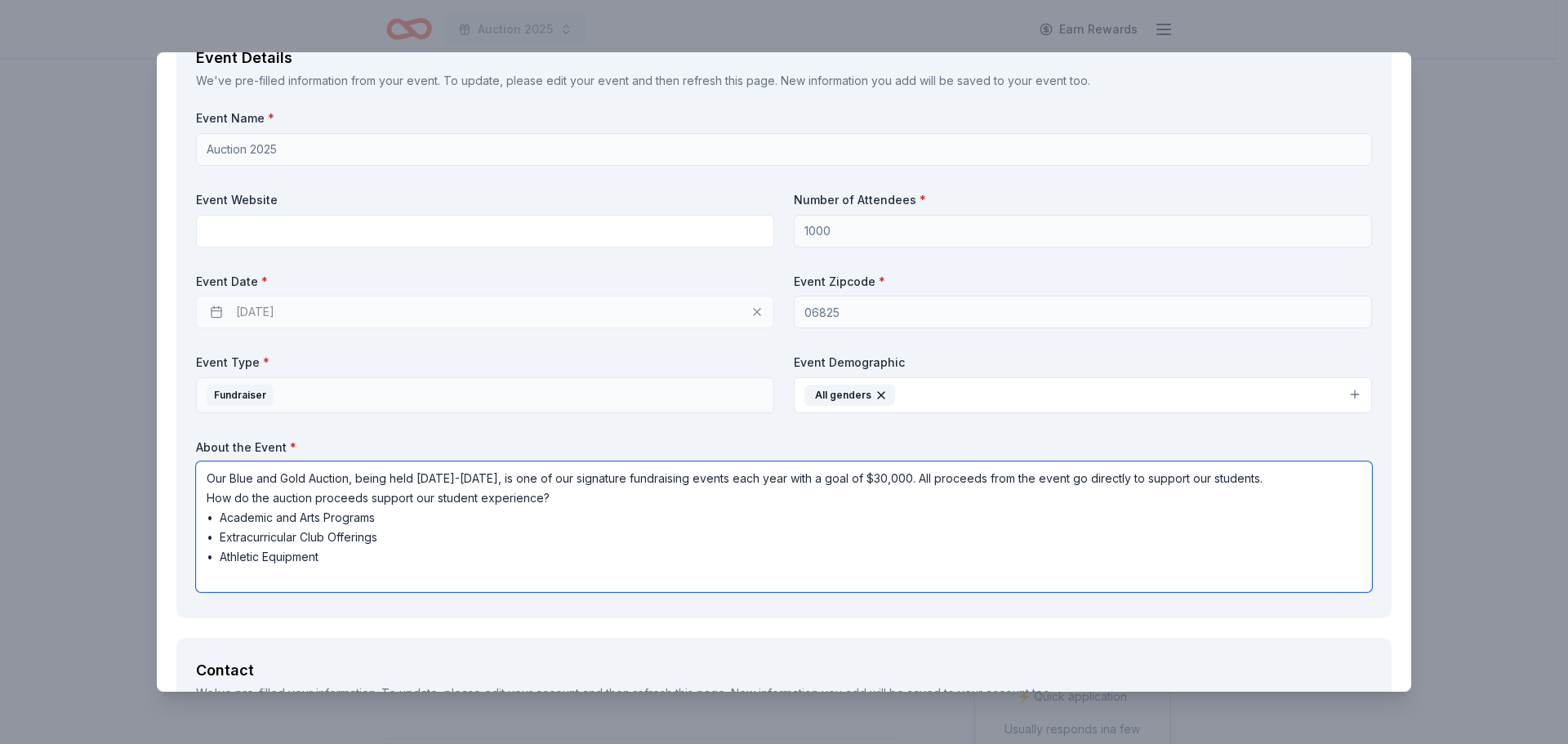
click at [205, 493] on textarea "Our Blue and Gold Auction, being held November 28th-29th, is one of our signatu…" at bounding box center [784, 526] width 1176 height 130
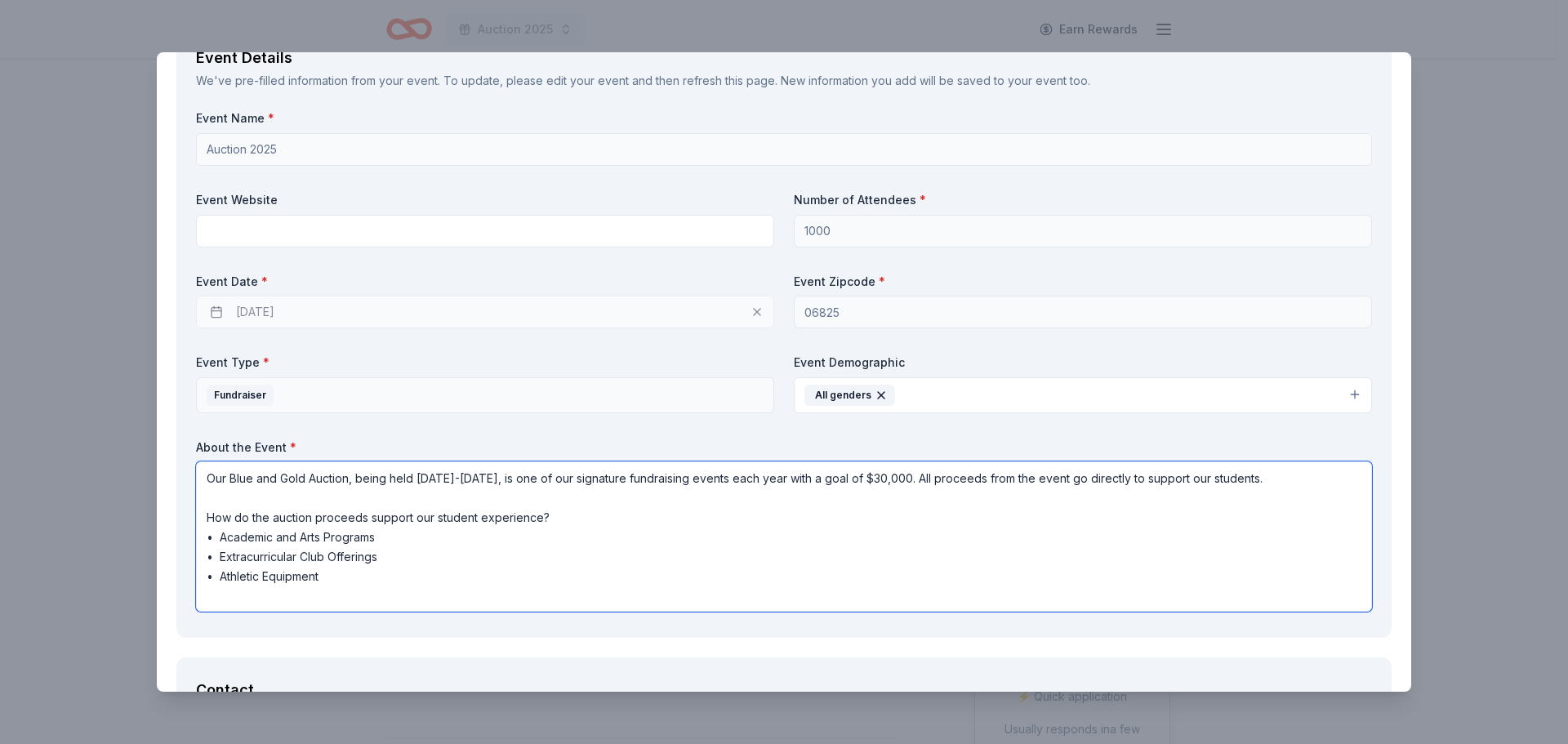
click at [485, 475] on textarea "Our Blue and Gold Auction, being held November 28th-29th, is one of our signatu…" at bounding box center [784, 537] width 1176 height 151
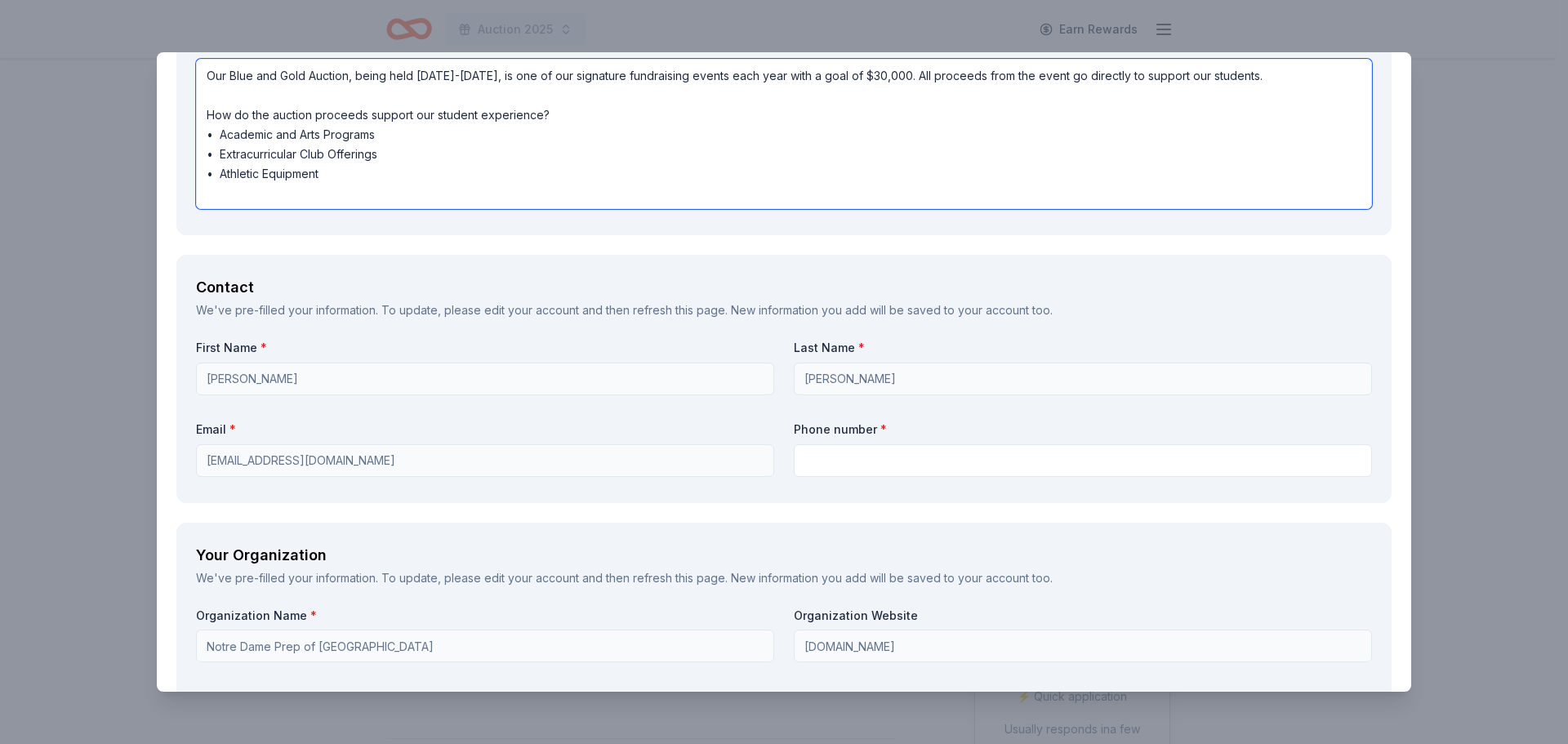
scroll to position [1061, 0]
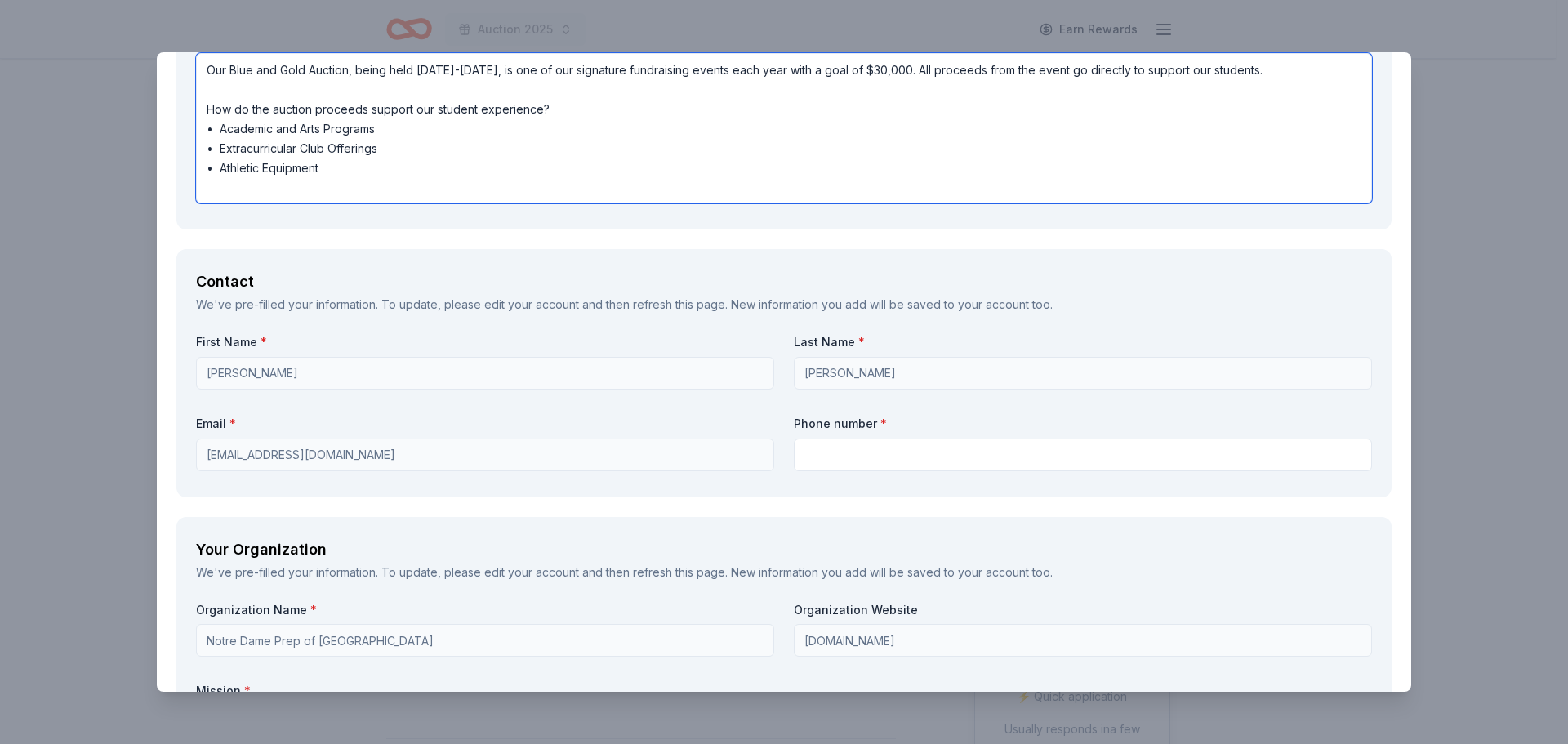
type textarea "Our Blue and Gold Auction, being held November 27th-29th, is one of our signatu…"
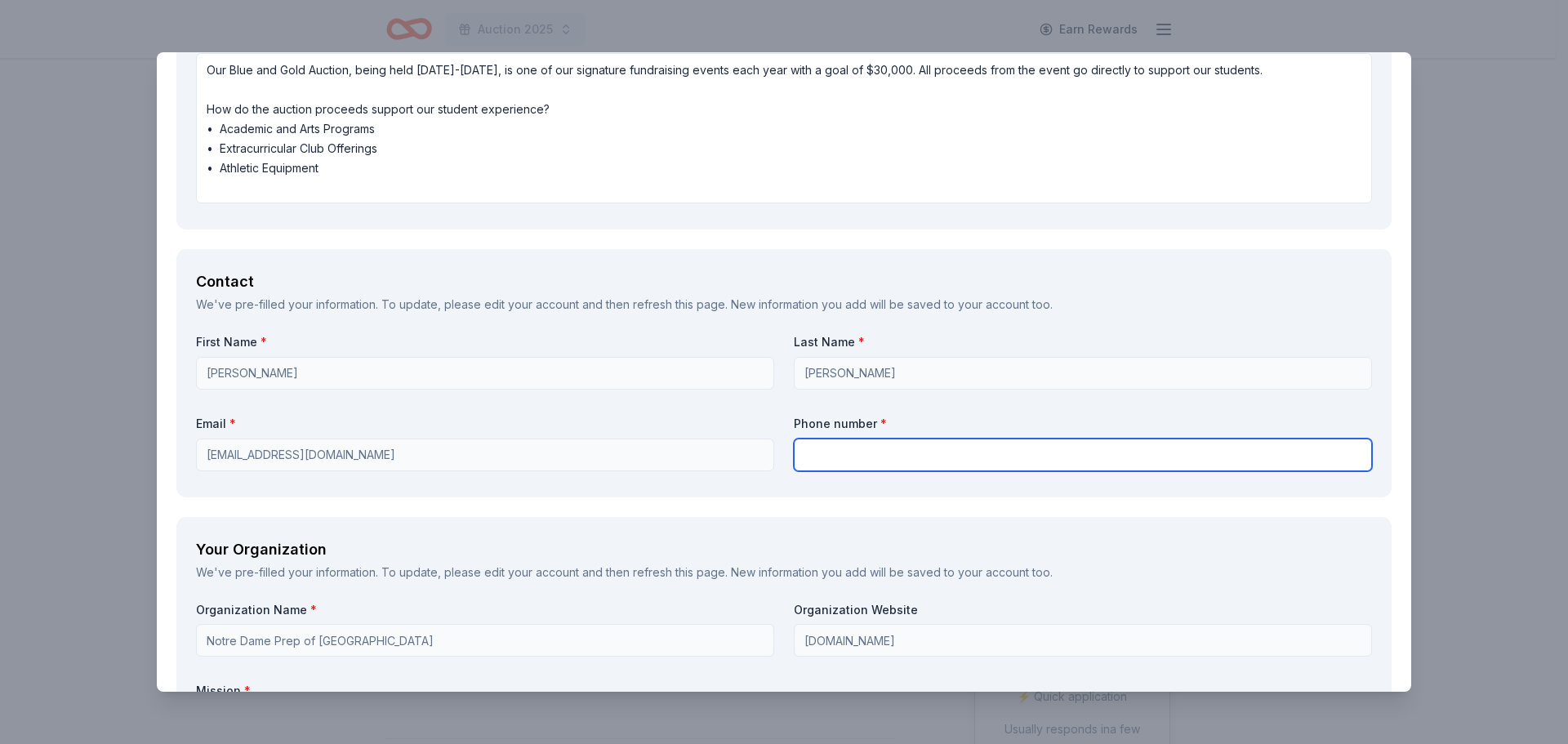
click at [833, 462] on input "text" at bounding box center [1083, 454] width 578 height 33
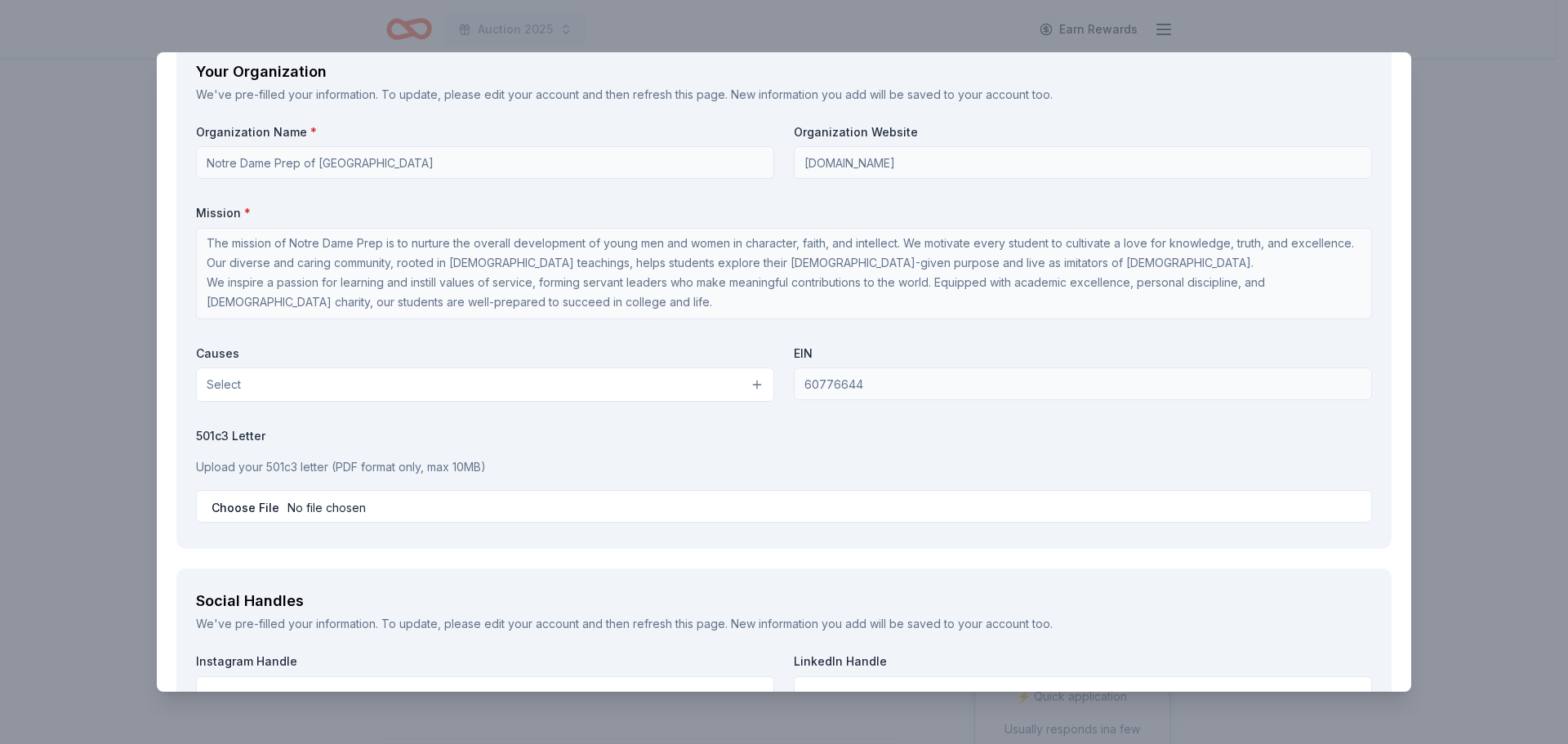
scroll to position [1551, 0]
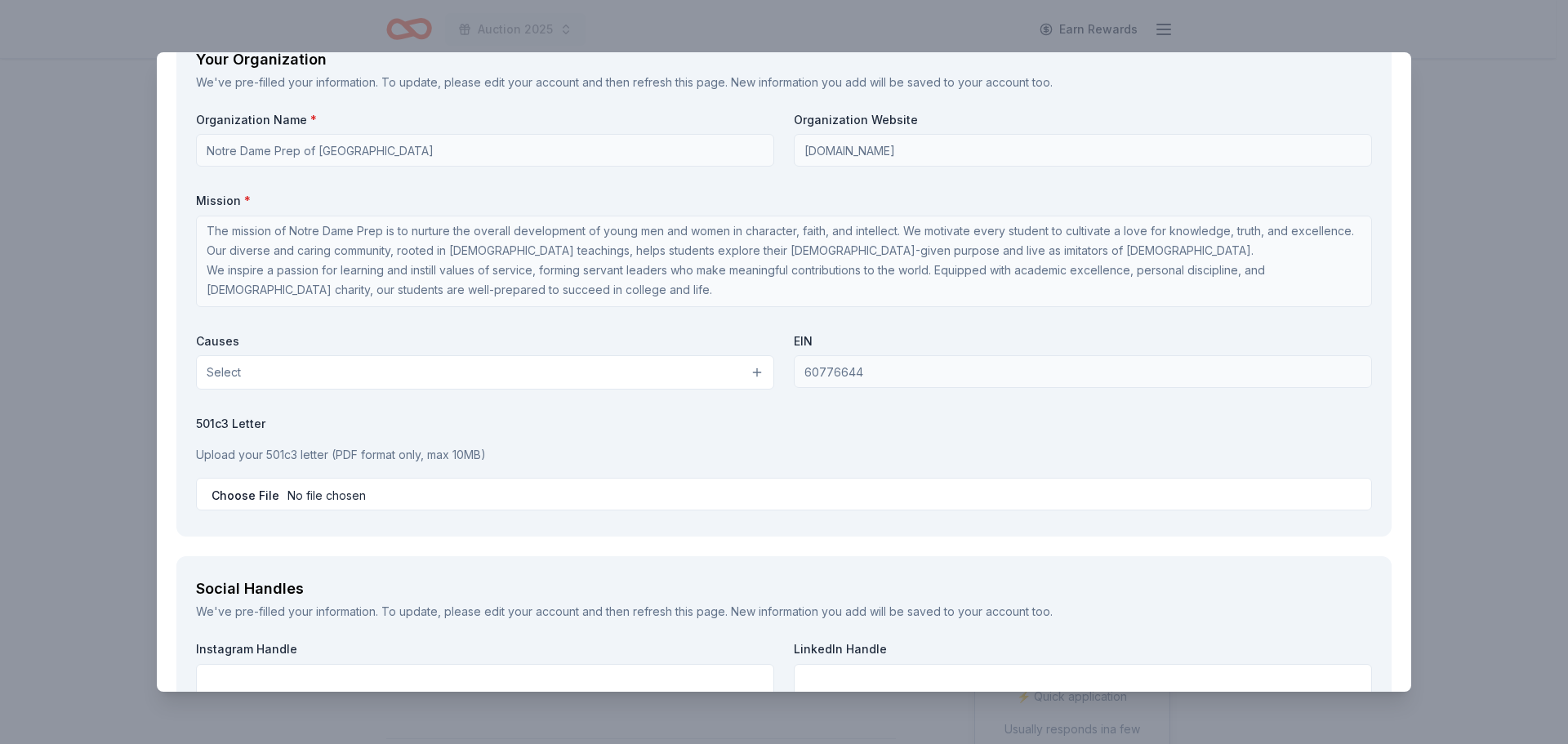
type input "2033726521"
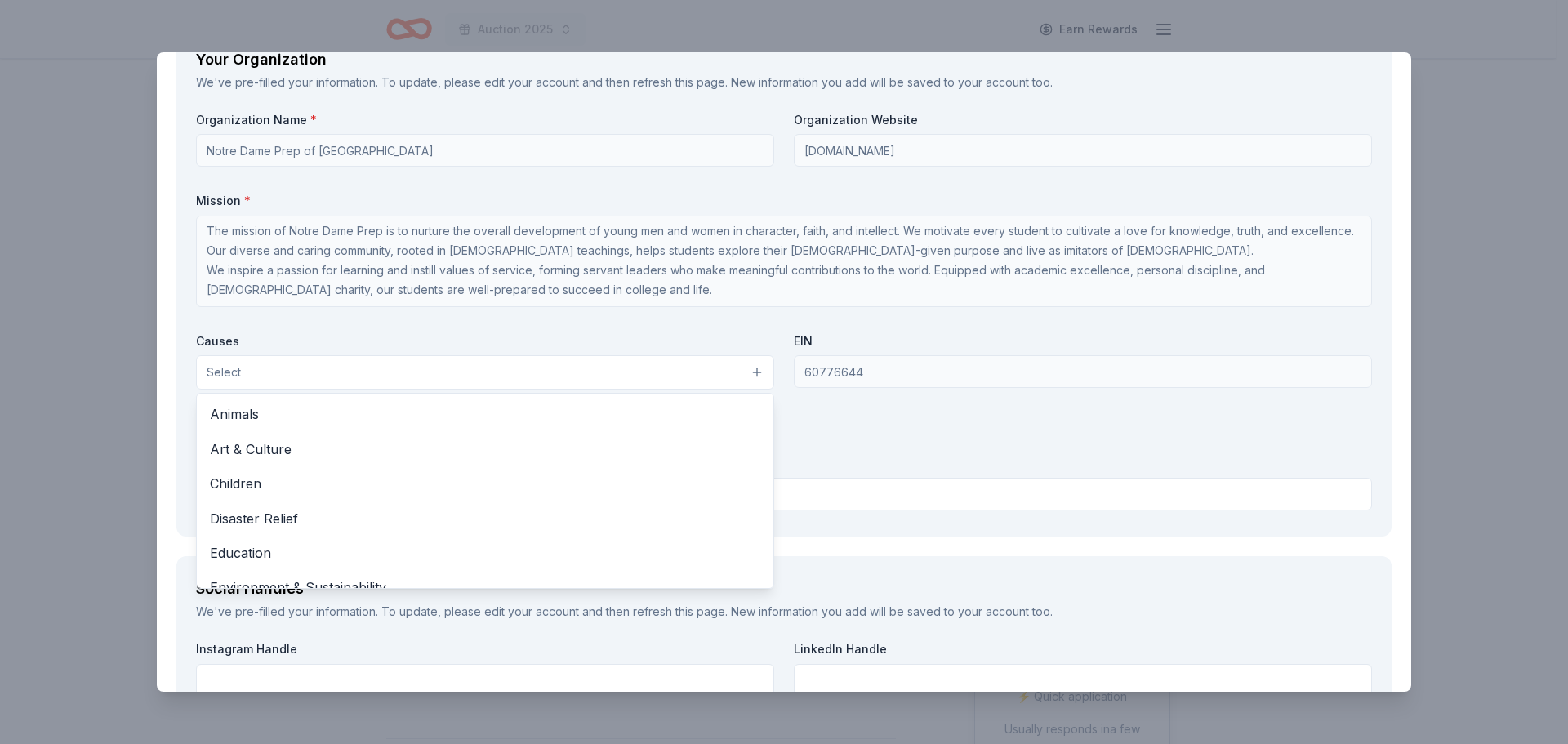
click at [376, 372] on button "Select" at bounding box center [485, 372] width 578 height 34
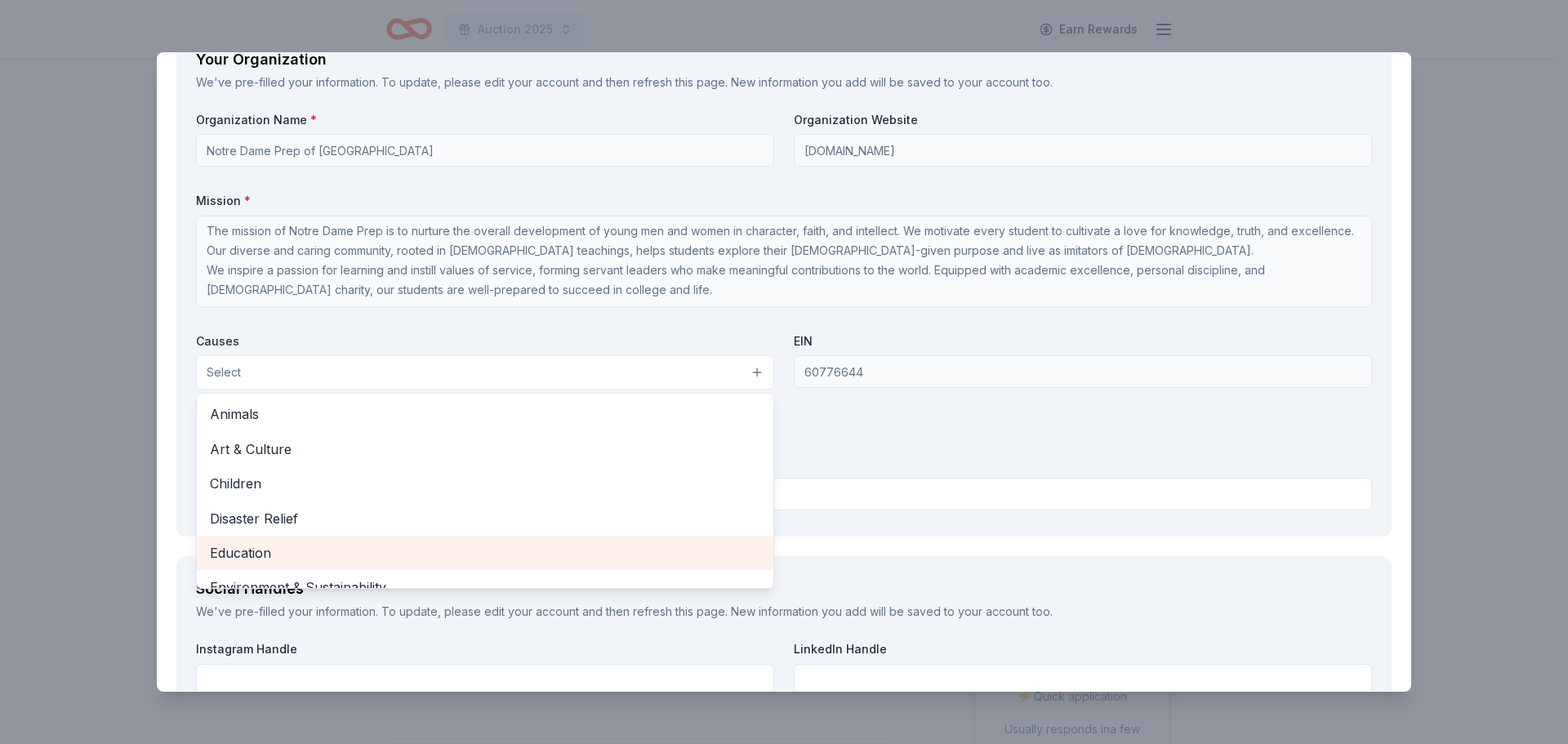
click at [233, 559] on span "Education" at bounding box center [485, 552] width 551 height 21
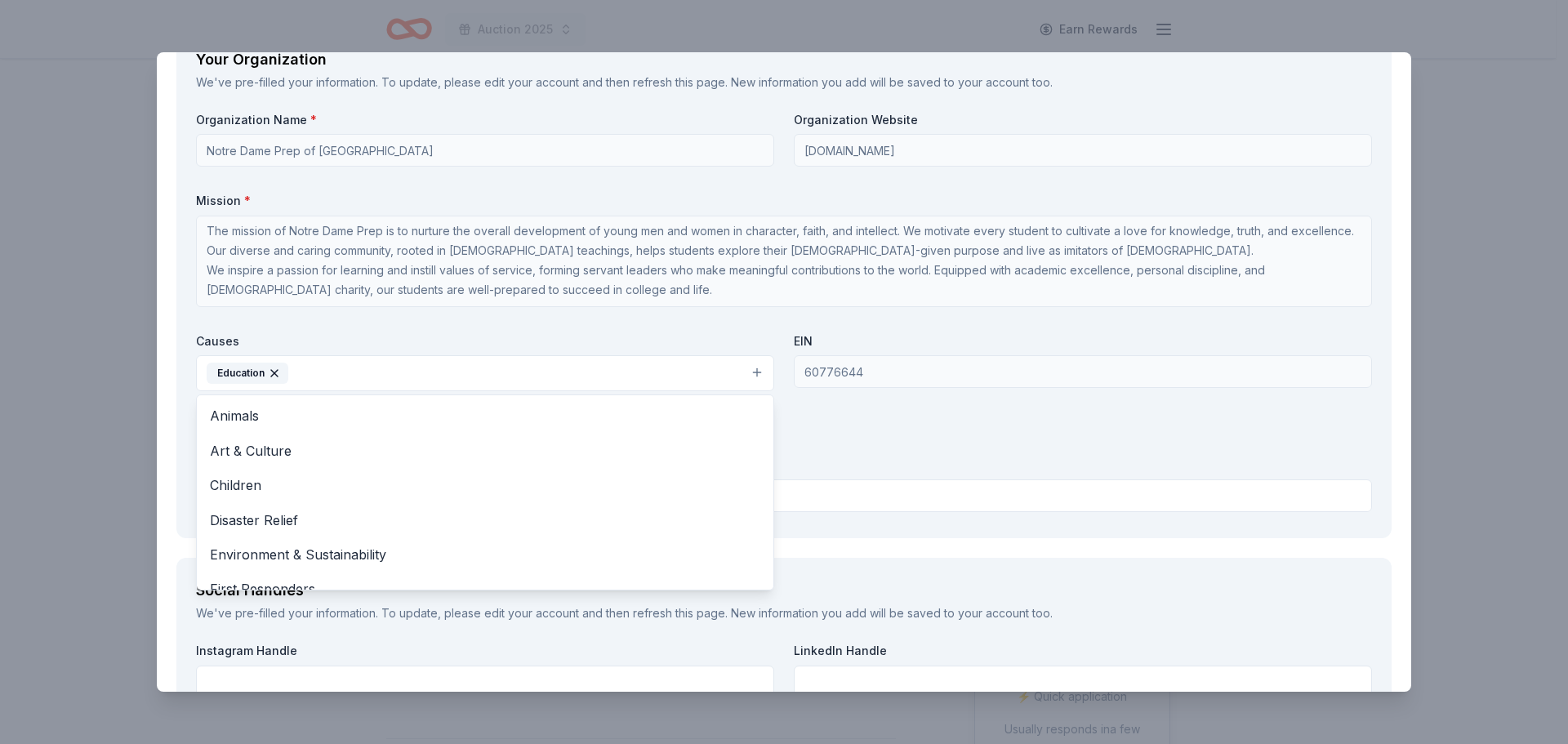
click at [880, 456] on div "Organization Name * Notre Dame Prep of Sacred Heart University Organization Web…" at bounding box center [784, 314] width 1176 height 406
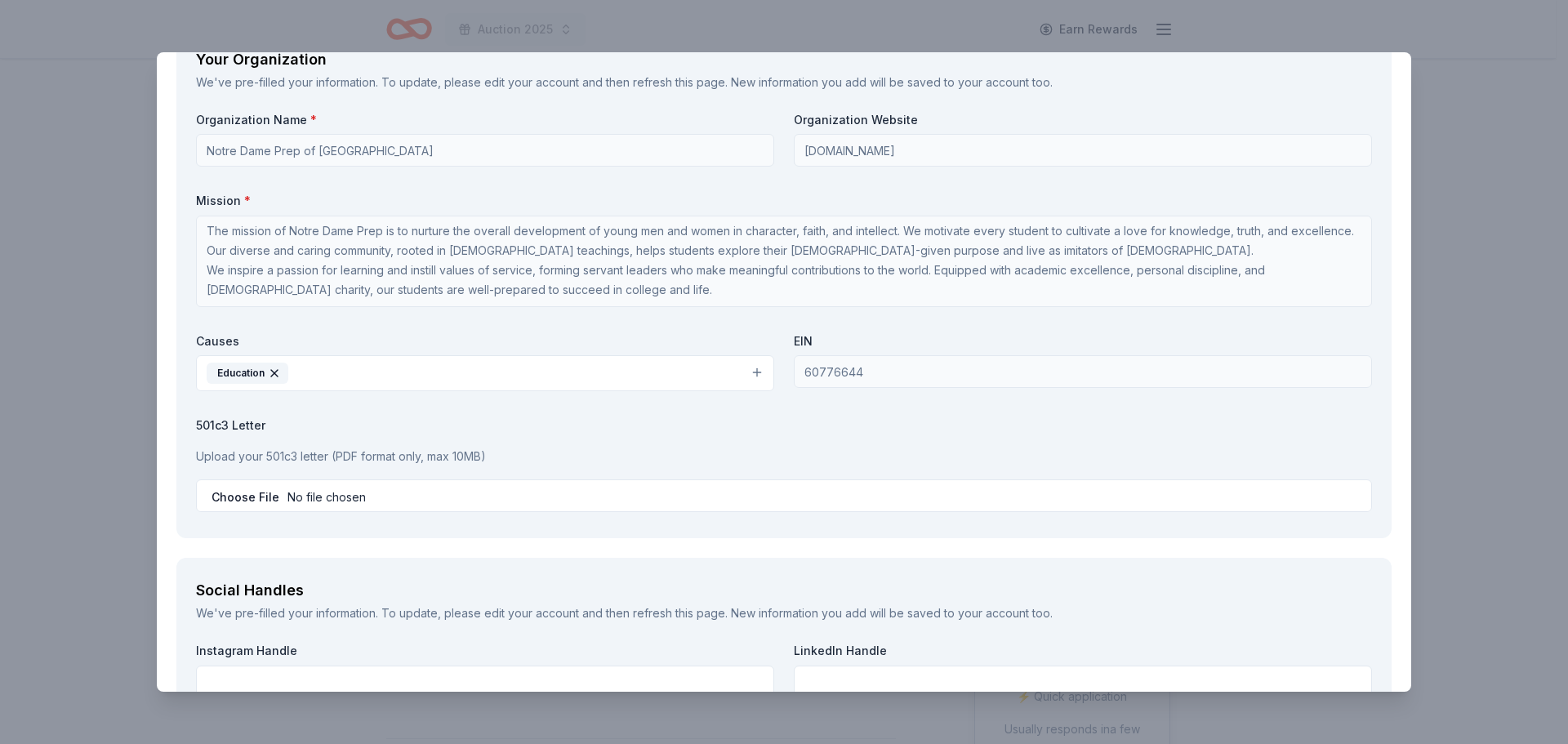
scroll to position [1633, 0]
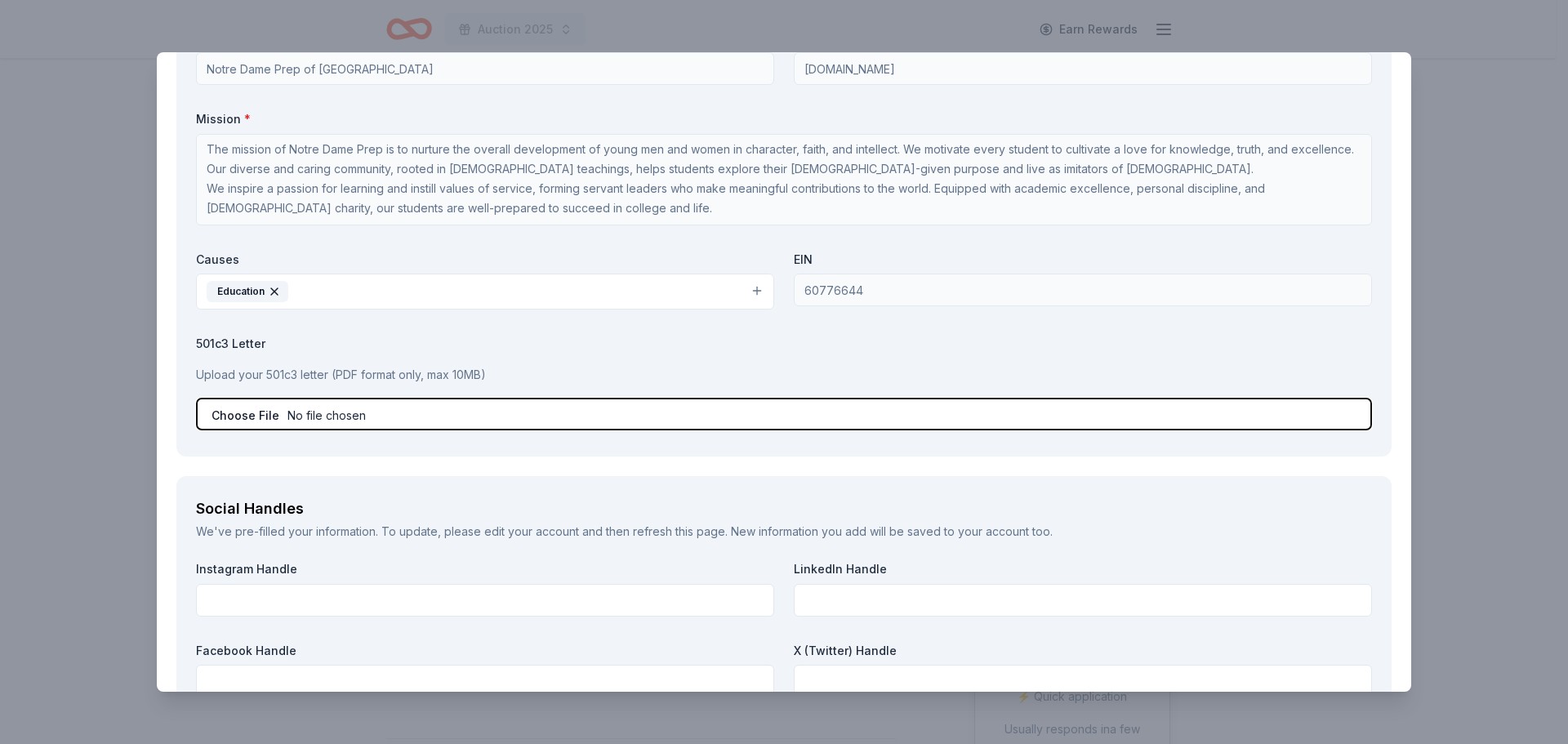
click at [238, 418] on input "file" at bounding box center [784, 414] width 1176 height 33
type input "C:\fakepath\3. SHU 501(c)(3) Determination Letter.pdf"
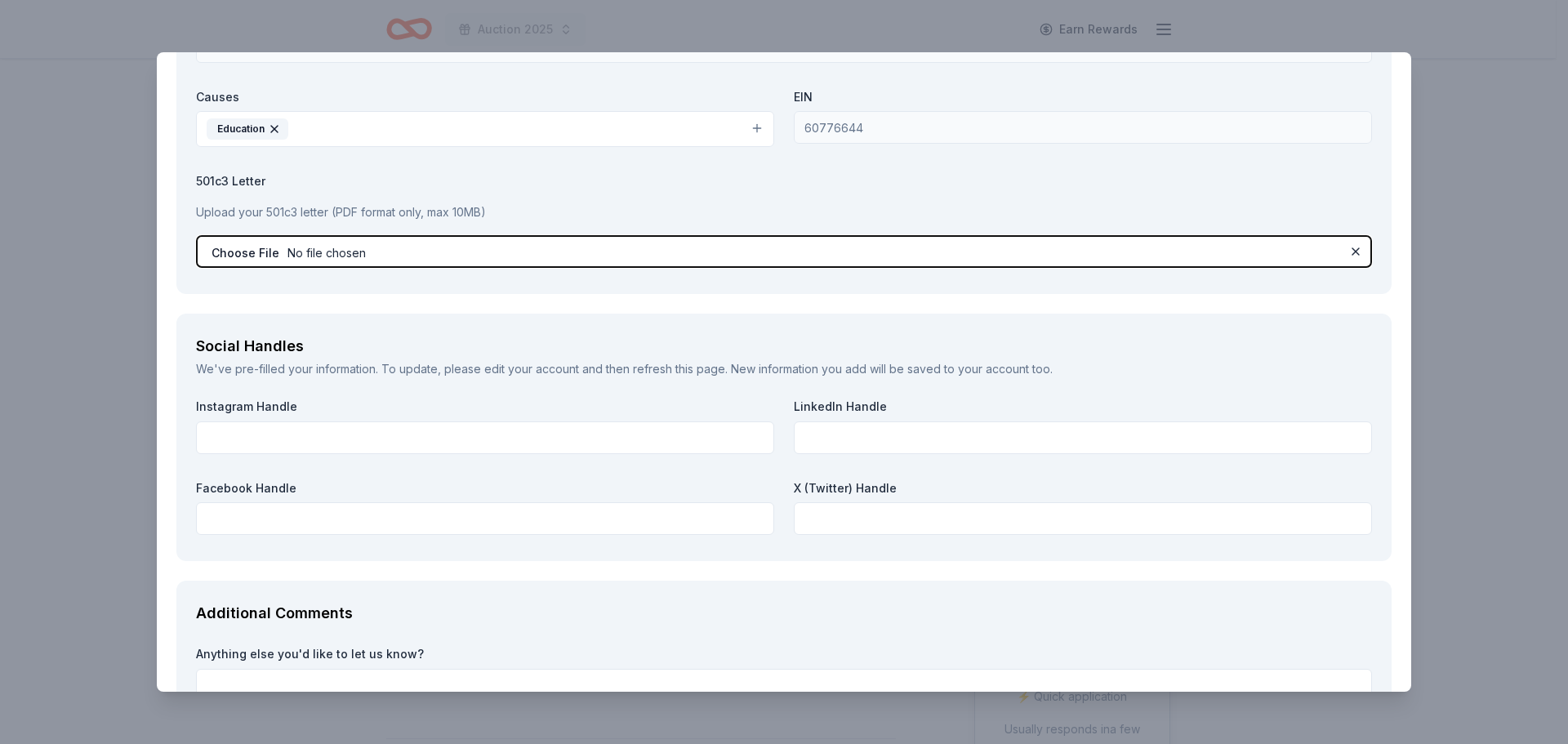
scroll to position [1796, 0]
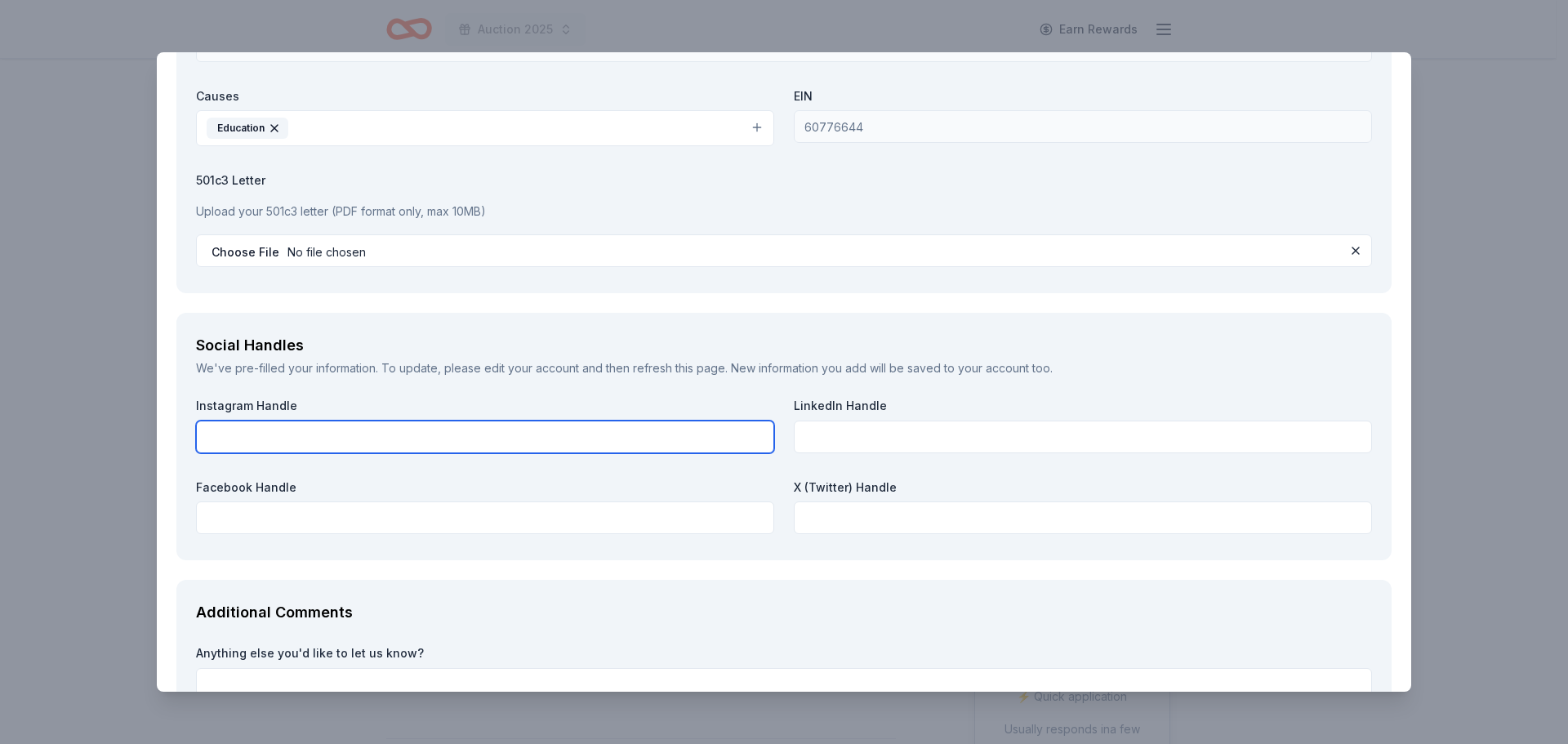
click at [271, 439] on input "text" at bounding box center [485, 436] width 578 height 33
paste input "https://www.instagram.com/ndffld/"
type input "https://www.instagram.com/ndffld/"
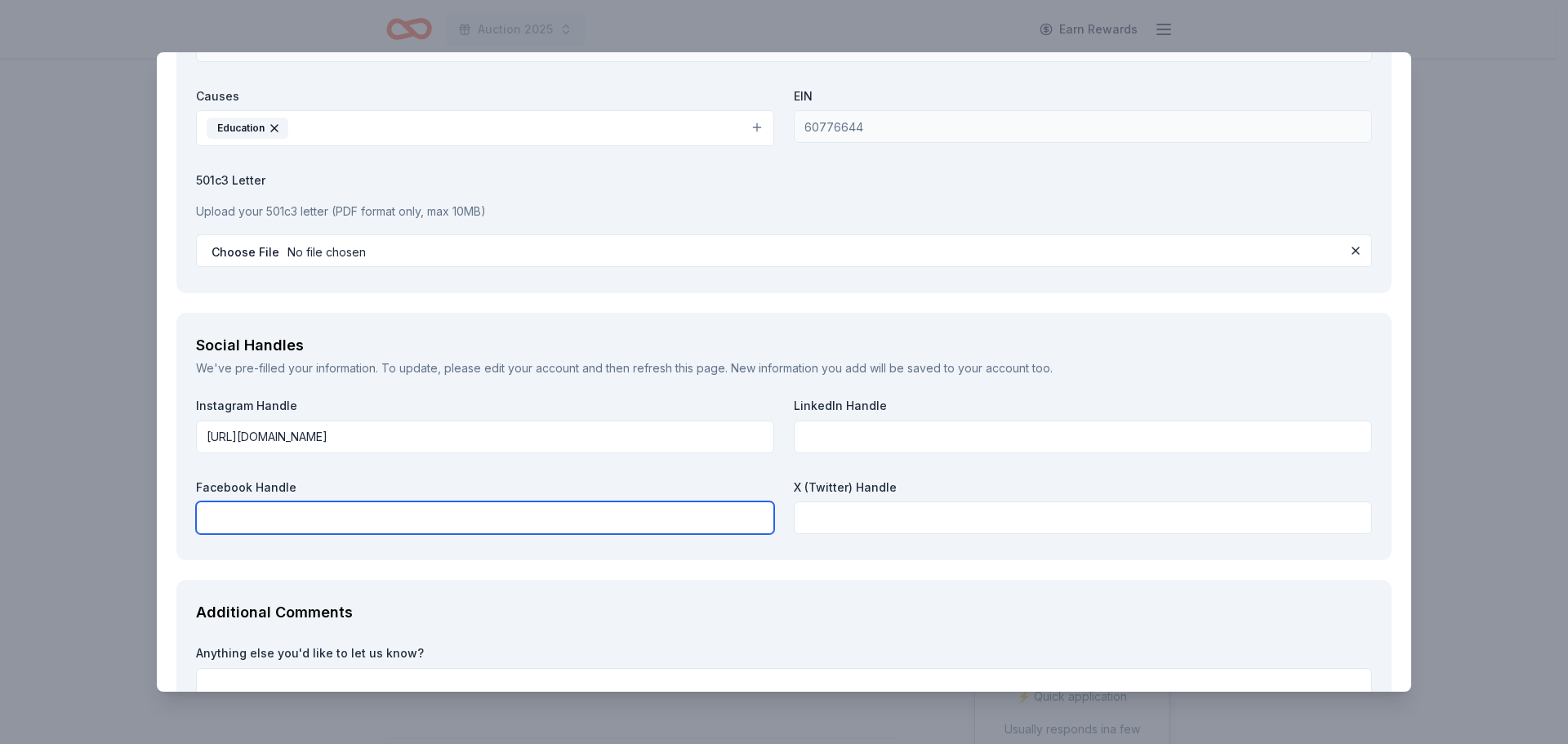
click at [239, 528] on input "text" at bounding box center [485, 517] width 578 height 33
paste input "https://www.facebook.com/NDFairfield/"
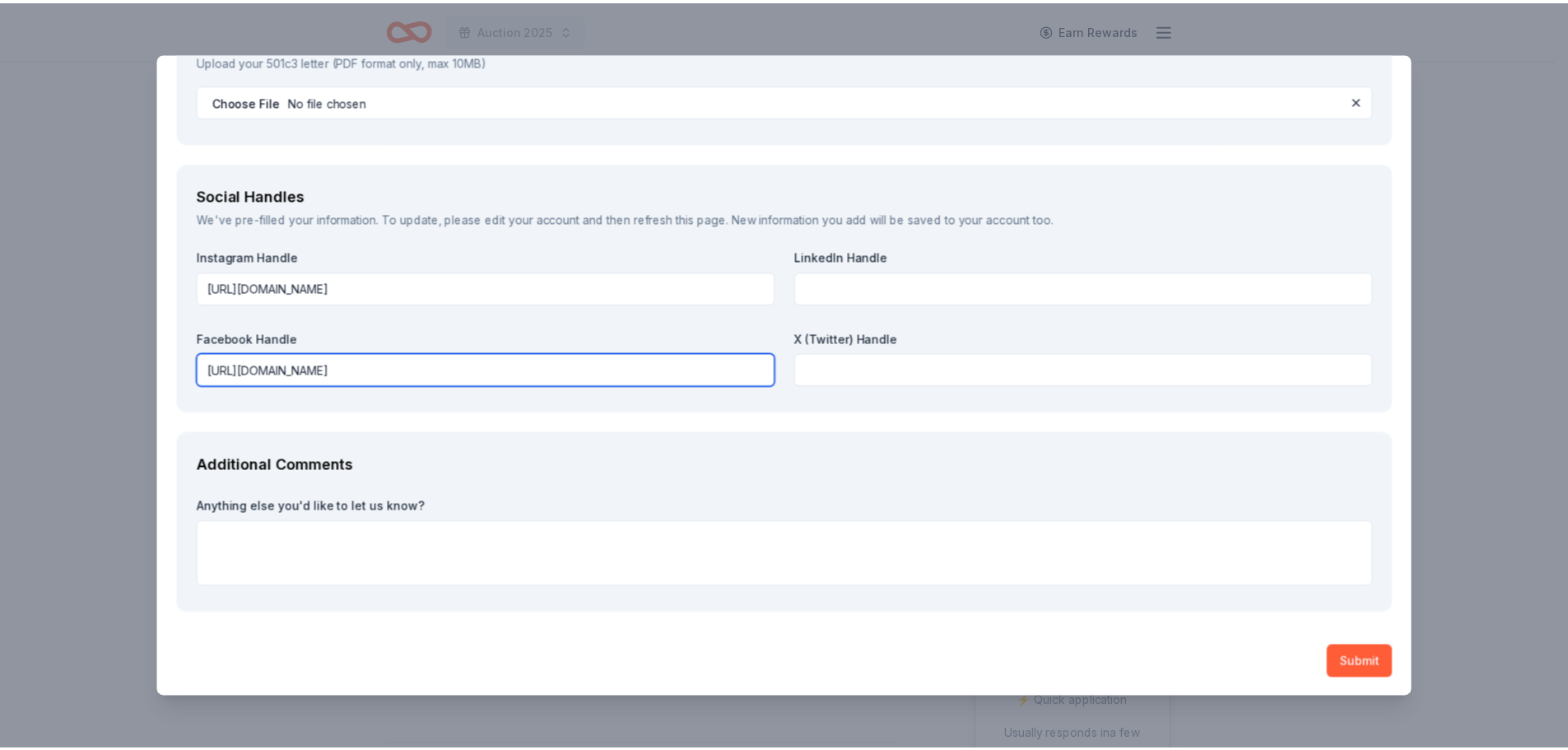
scroll to position [1965, 0]
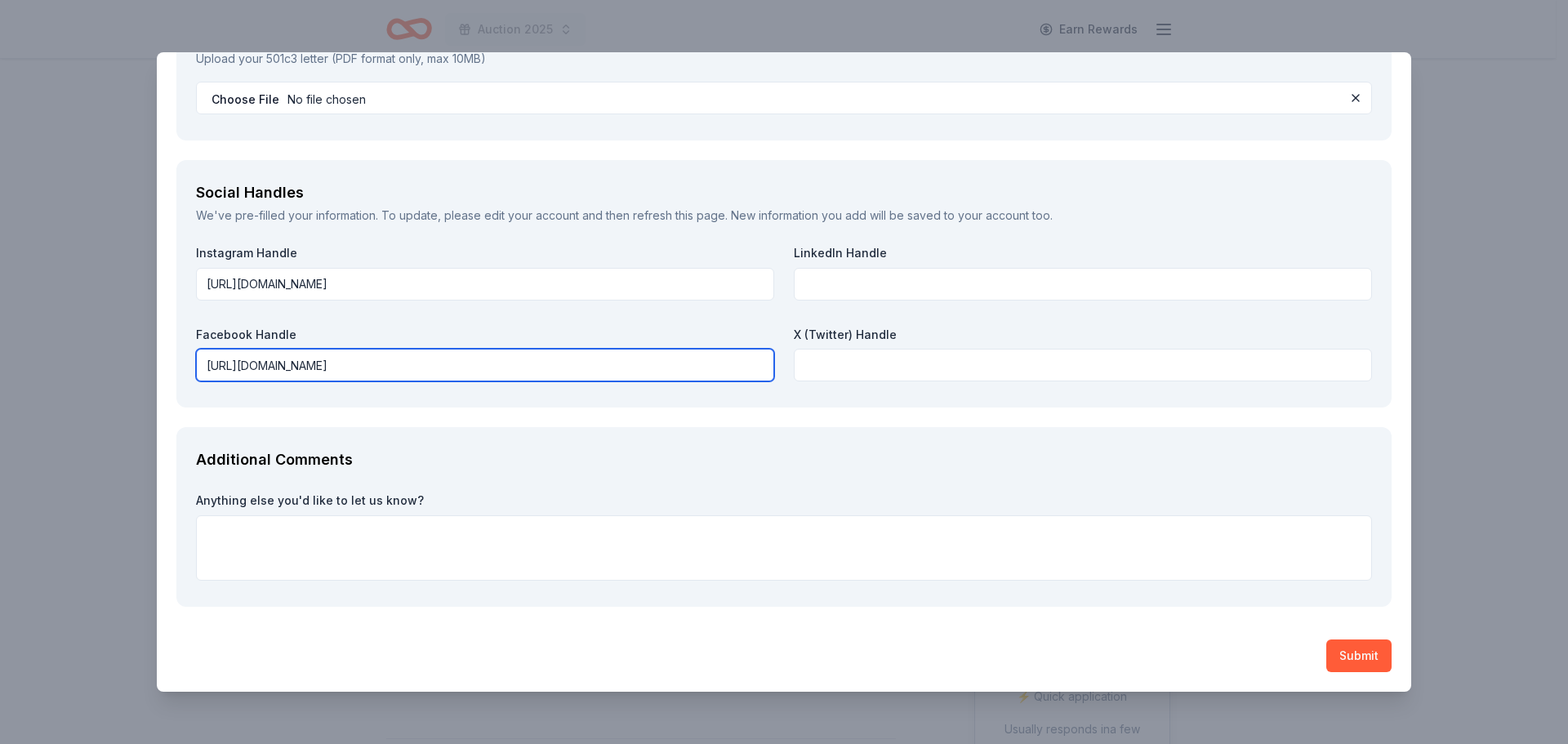
type input "https://www.facebook.com/NDFairfield/"
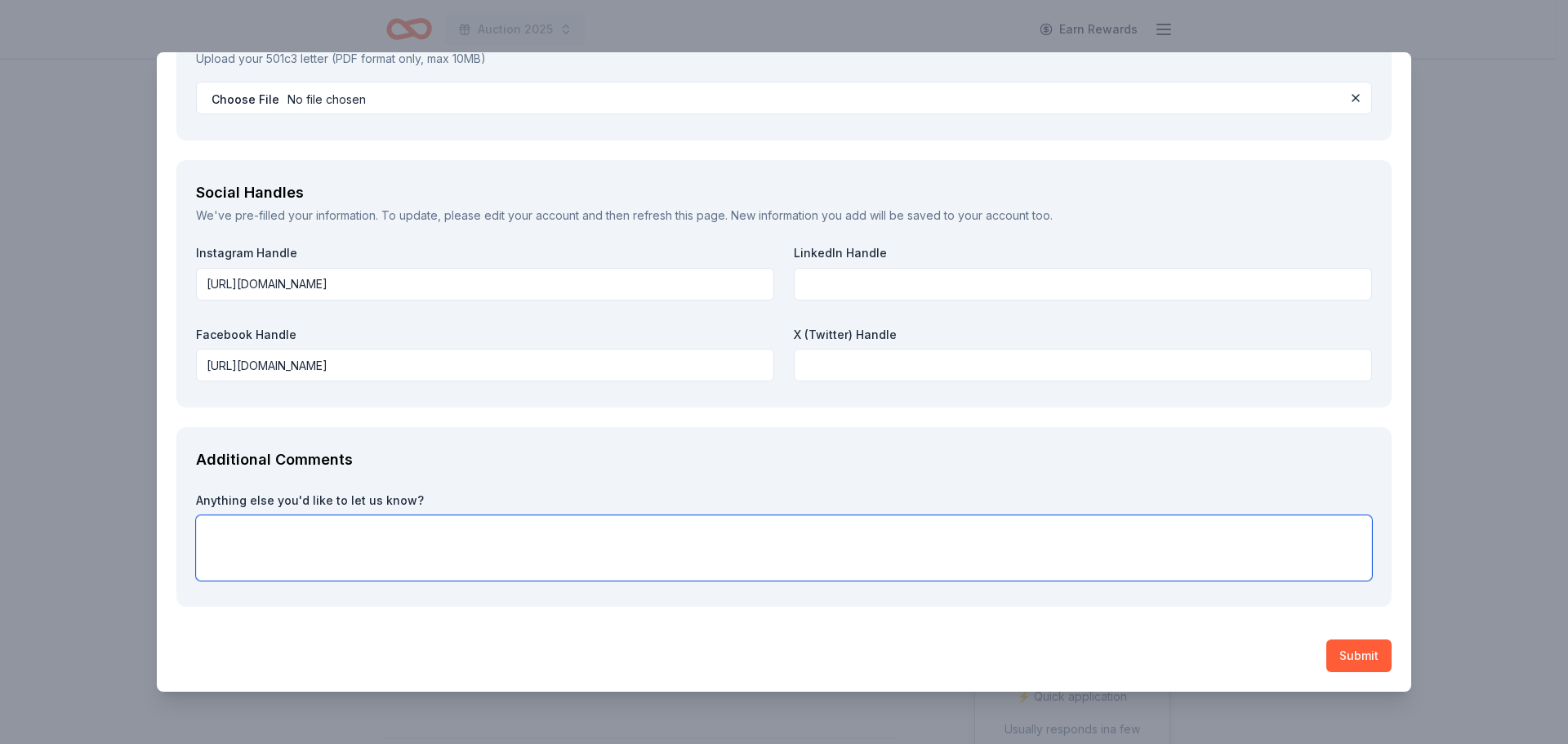
click at [264, 537] on textarea at bounding box center [784, 548] width 1176 height 65
paste textarea "We appreciate any help you can give to our event. Thank you for your considerat…"
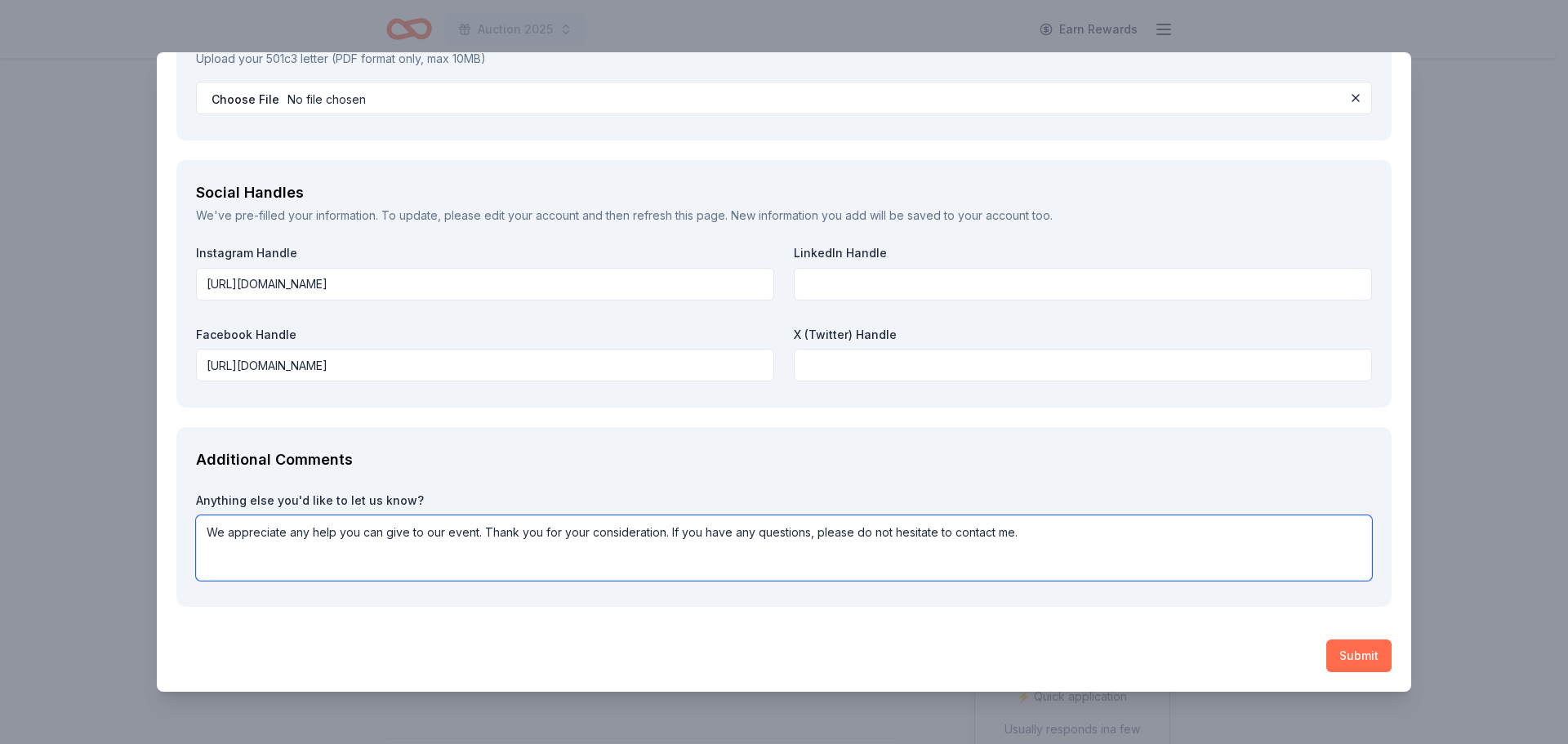
type textarea "We appreciate any help you can give to our event. Thank you for your considerat…"
click at [1328, 658] on button "Submit" at bounding box center [1359, 655] width 65 height 33
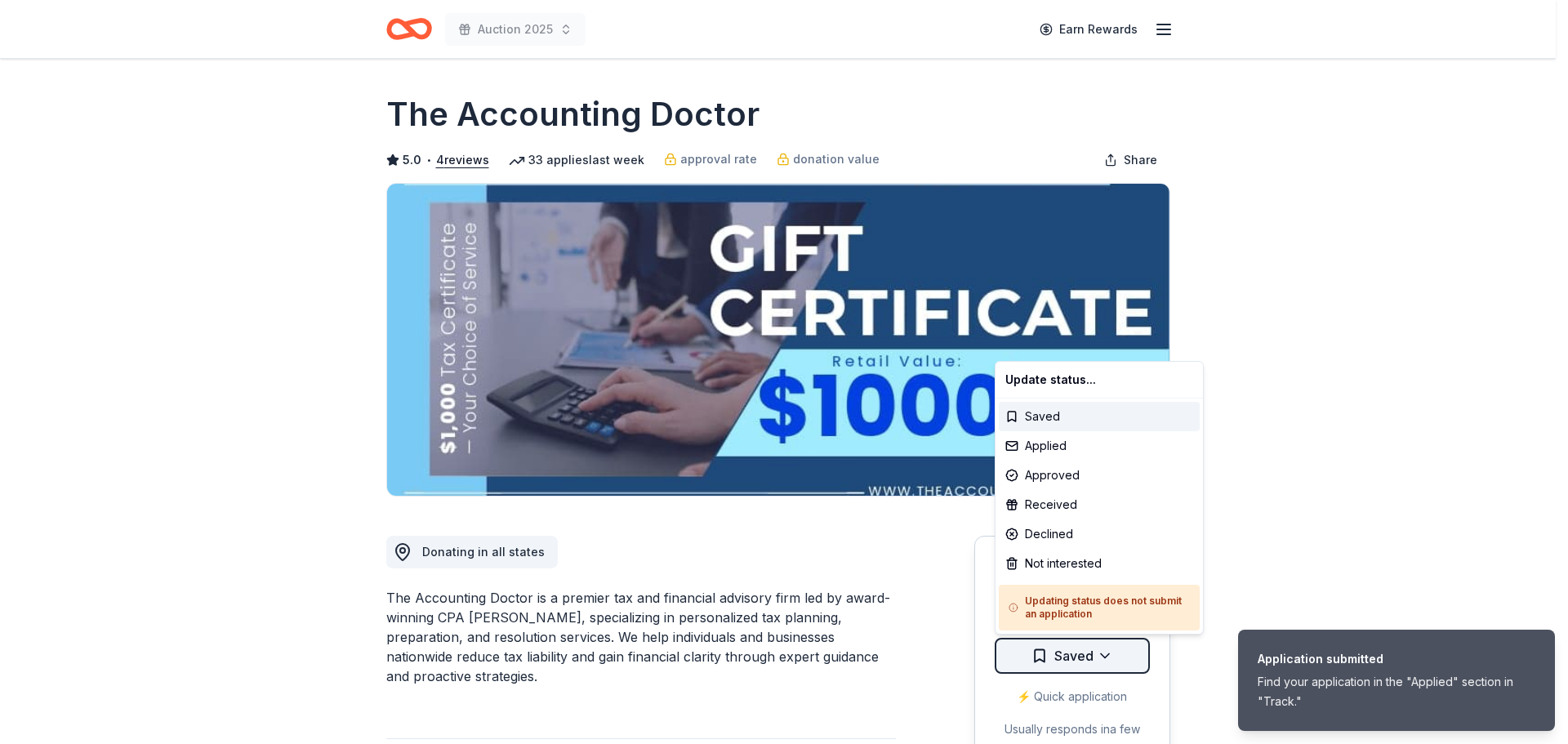
click at [1050, 661] on html "Application submitted Find your application in the "Applied" section in "Track.…" at bounding box center [784, 372] width 1568 height 744
click at [1017, 452] on div "Applied" at bounding box center [1099, 446] width 201 height 30
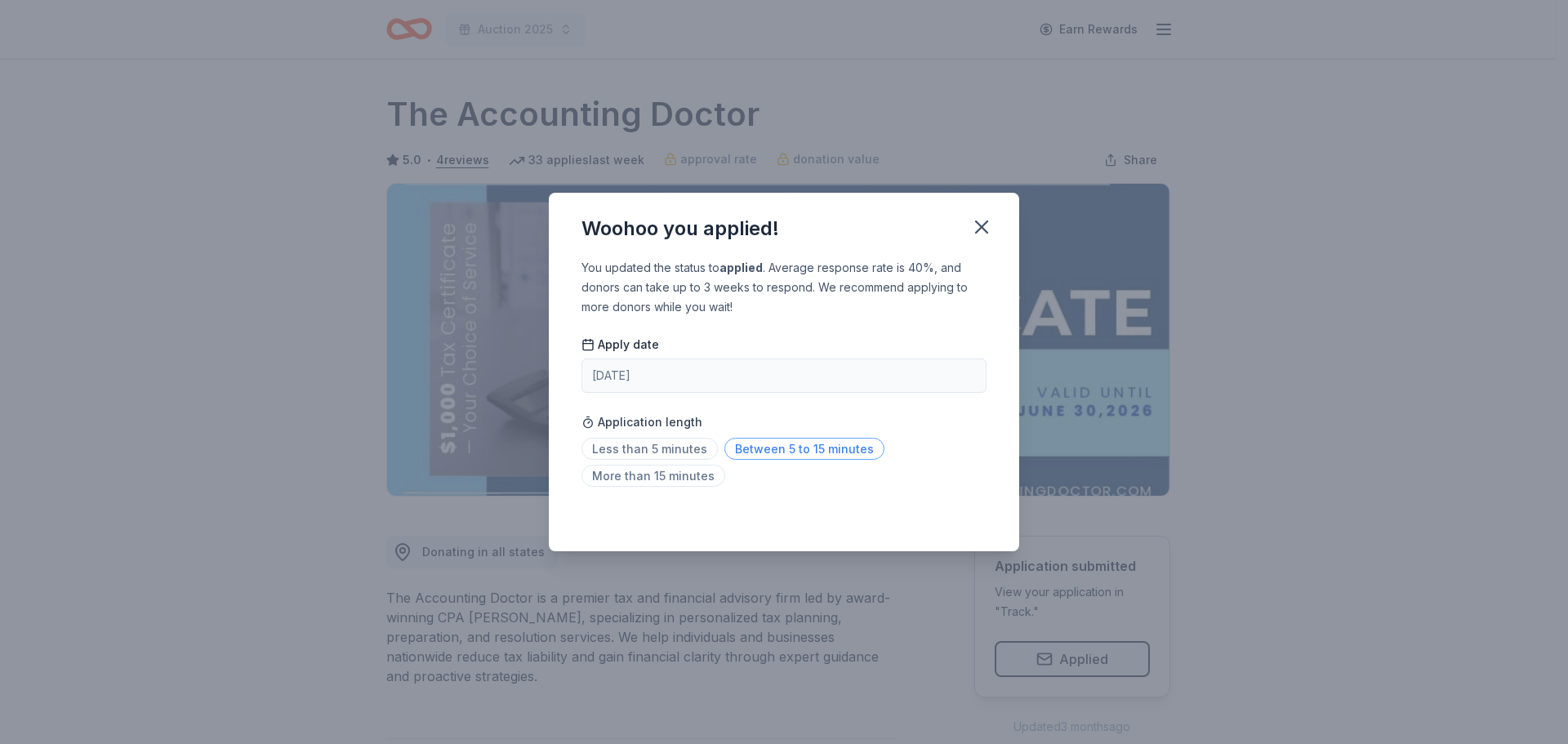
click at [825, 438] on span "Between 5 to 15 minutes" at bounding box center [804, 449] width 160 height 22
click at [989, 231] on icon "button" at bounding box center [981, 227] width 23 height 23
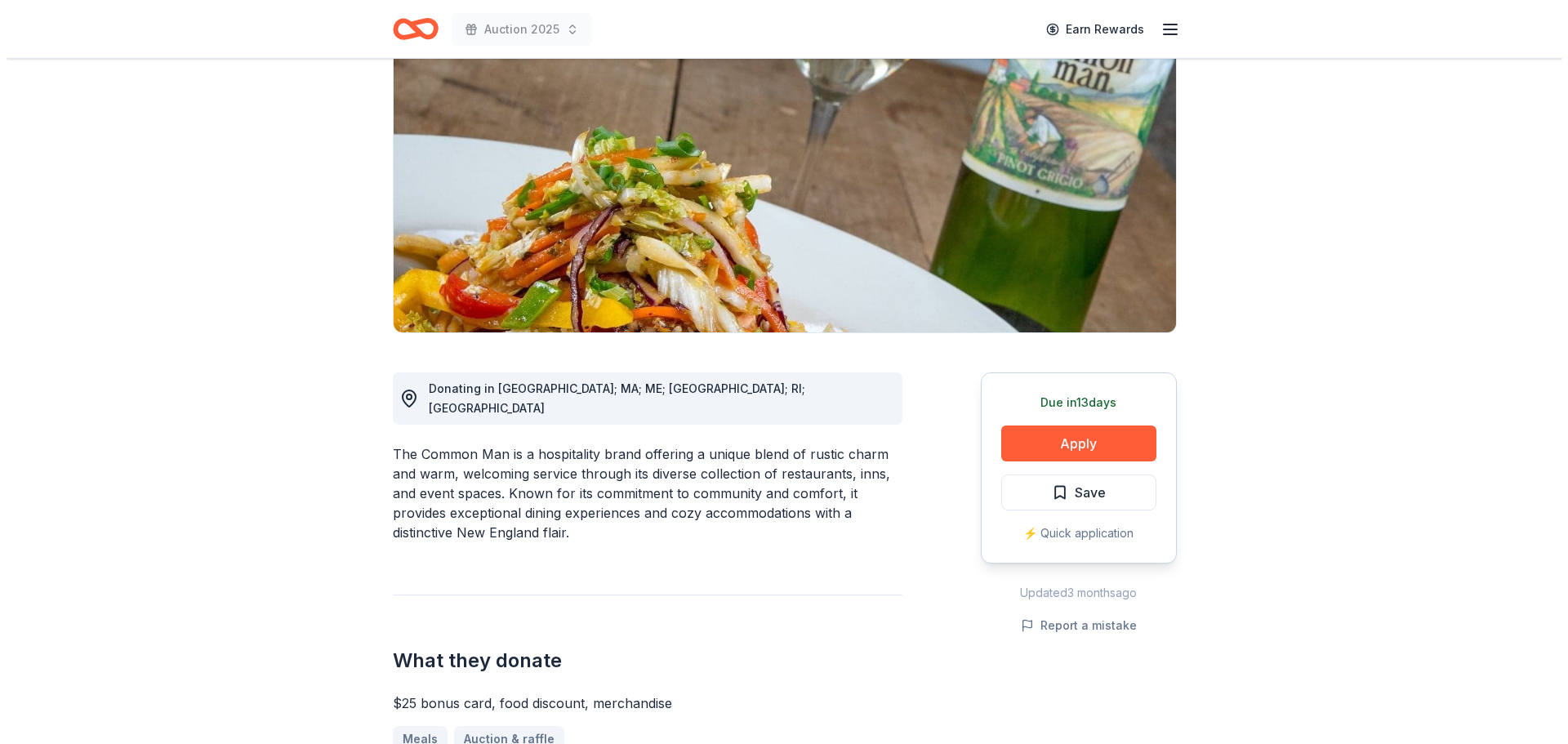
scroll to position [82, 0]
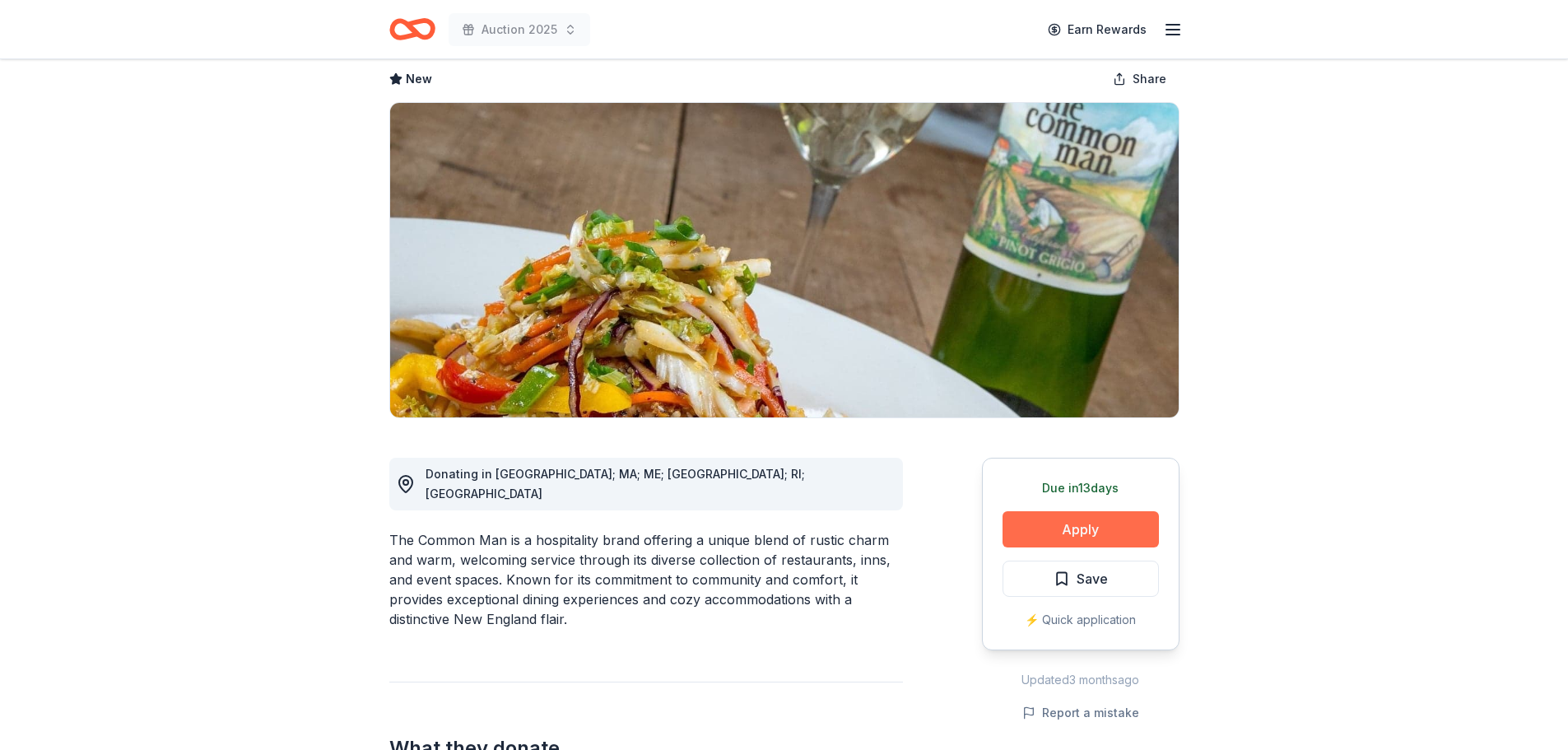
click at [1059, 525] on button "Apply" at bounding box center [1080, 529] width 157 height 37
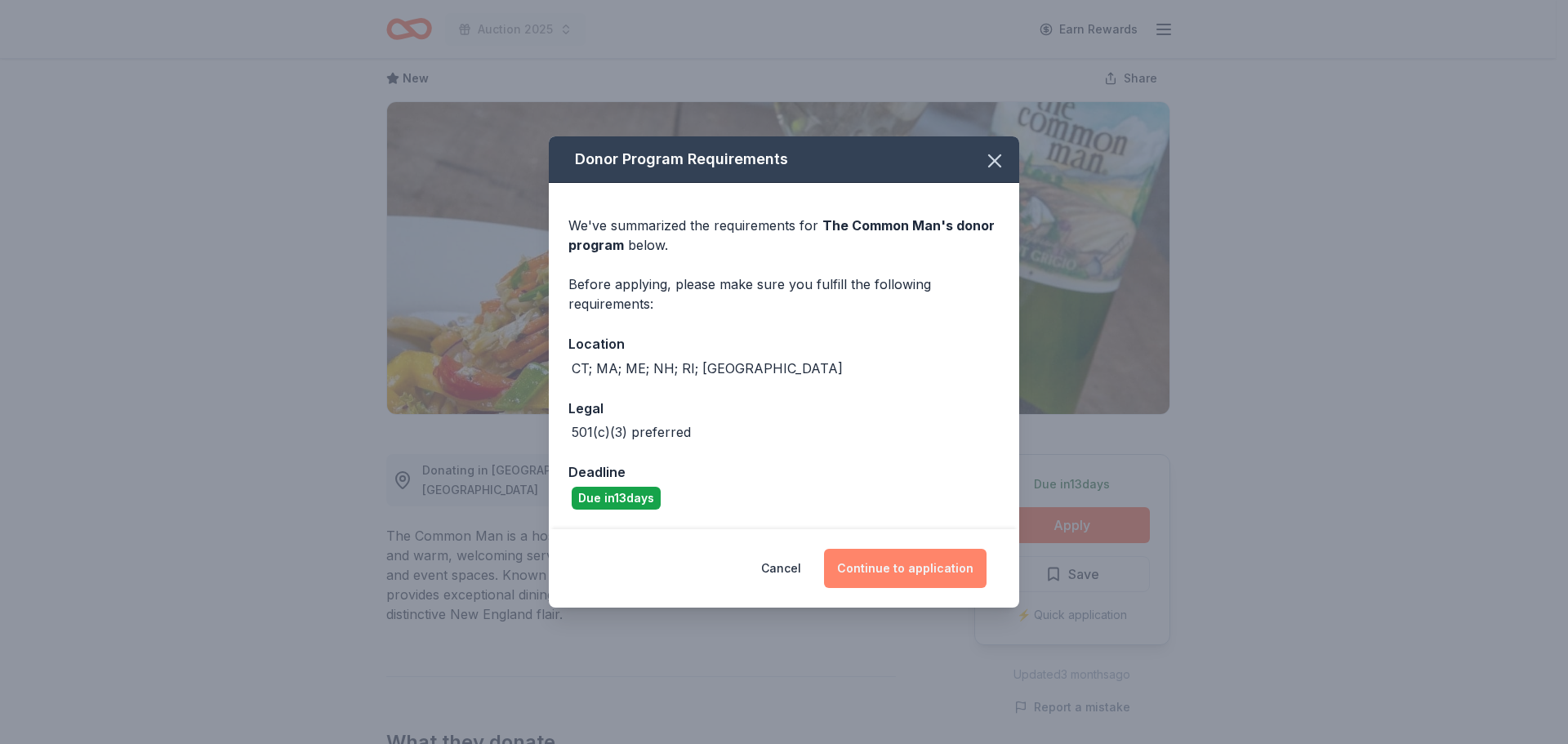
click at [904, 572] on button "Continue to application" at bounding box center [905, 568] width 163 height 39
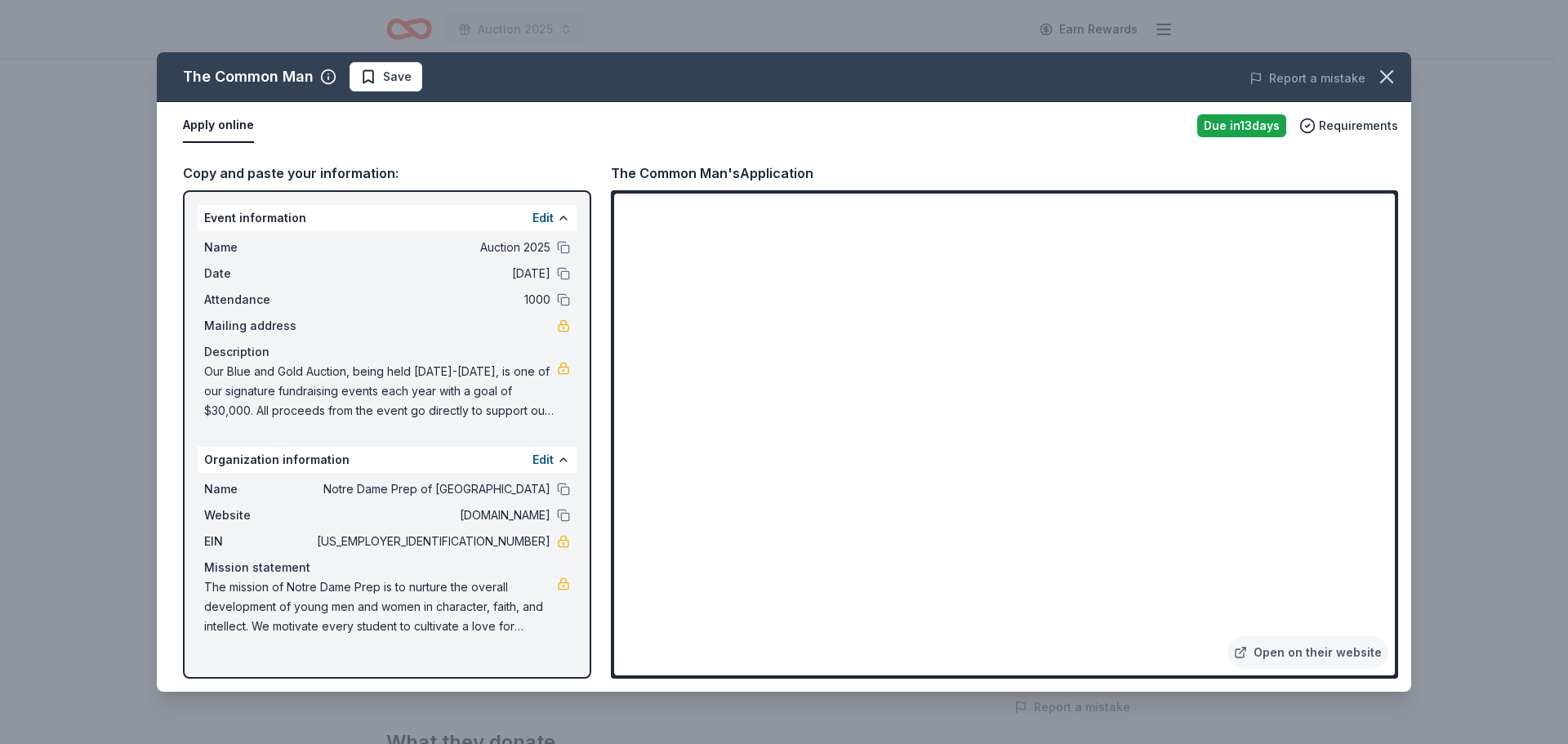
click at [379, 83] on span "Save" at bounding box center [385, 76] width 51 height 20
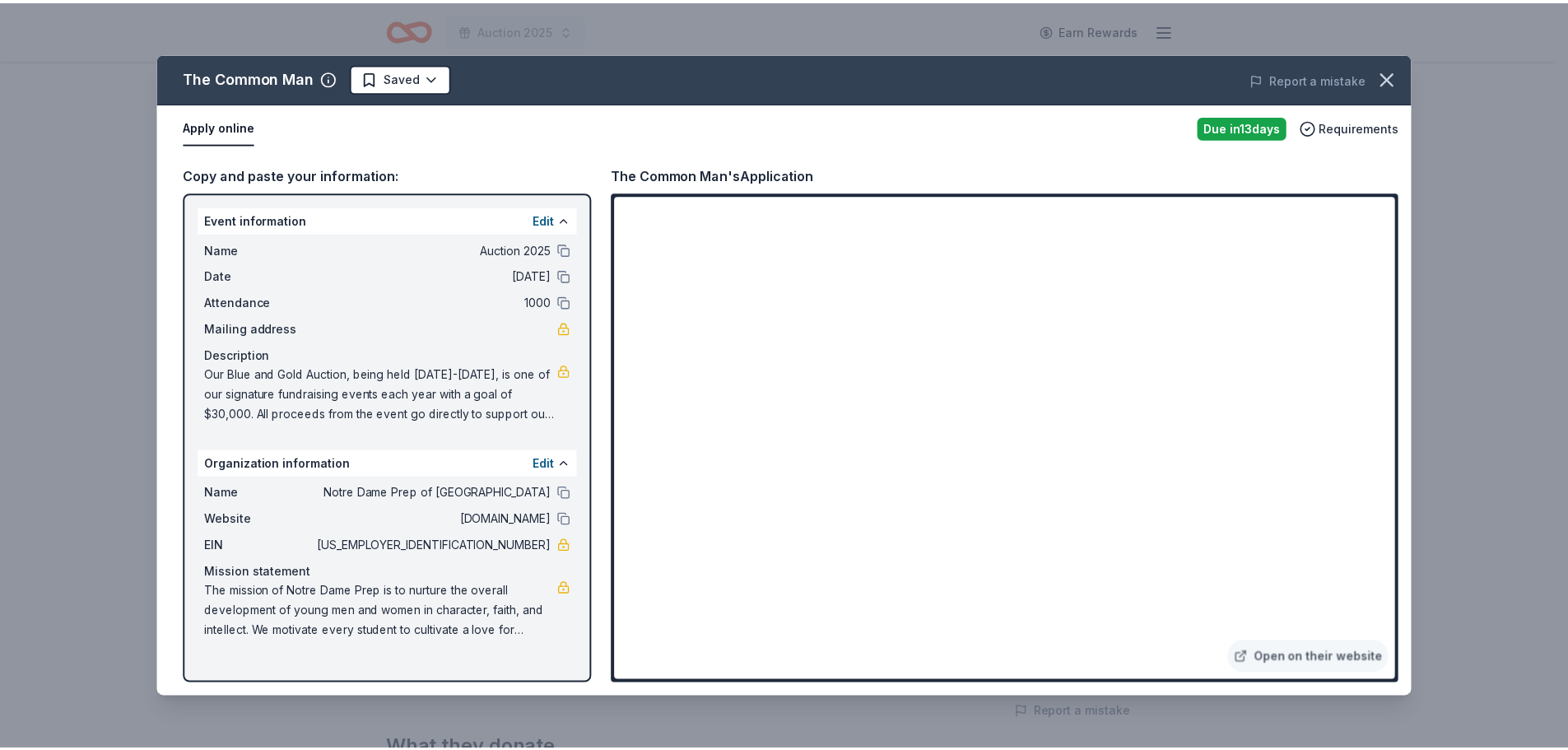
scroll to position [0, 0]
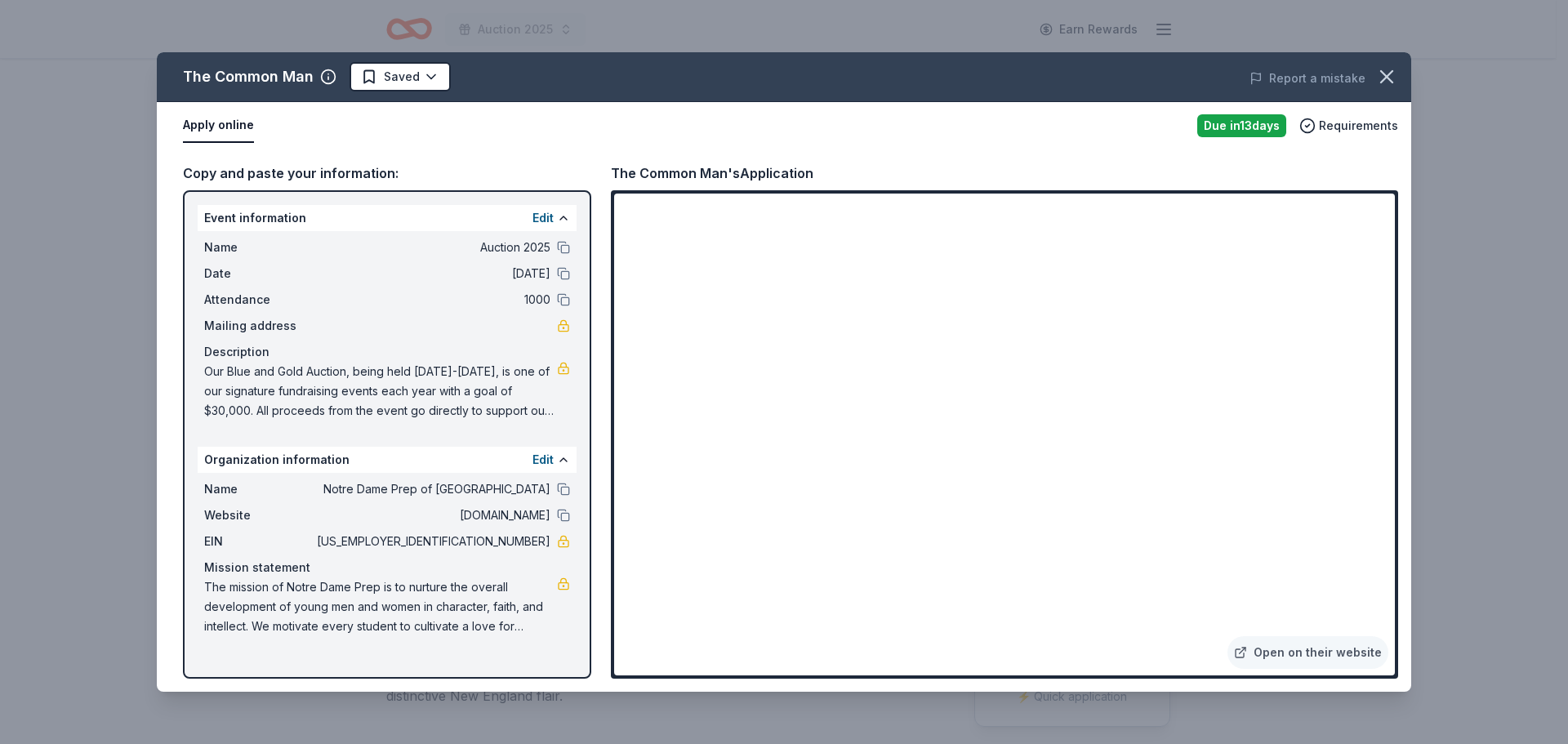
click at [381, 79] on html "Auction 2025 Earn Rewards Due in 13 days Share The Common Man New Share Donatin…" at bounding box center [784, 372] width 1568 height 744
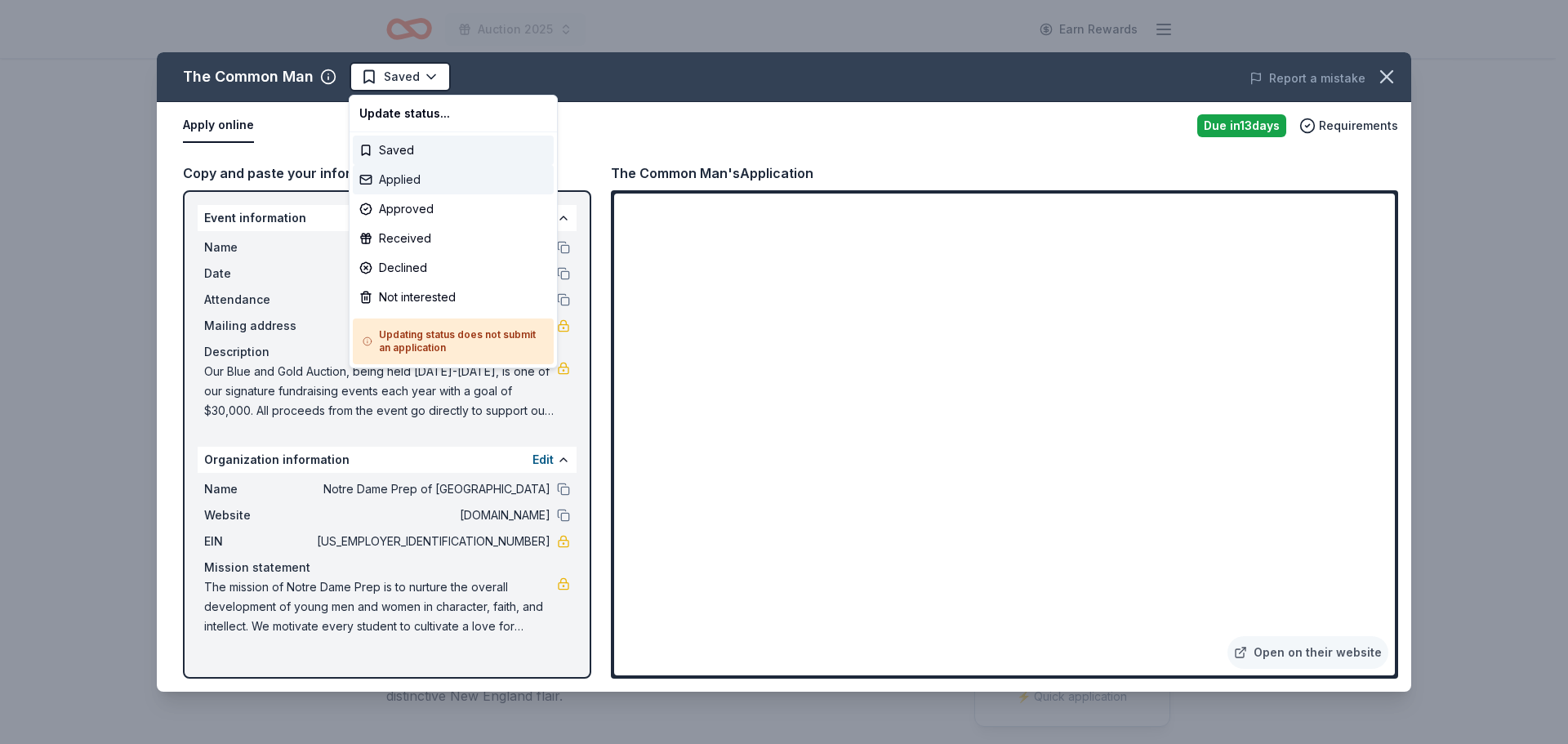
click at [403, 179] on div "Applied" at bounding box center [453, 179] width 201 height 30
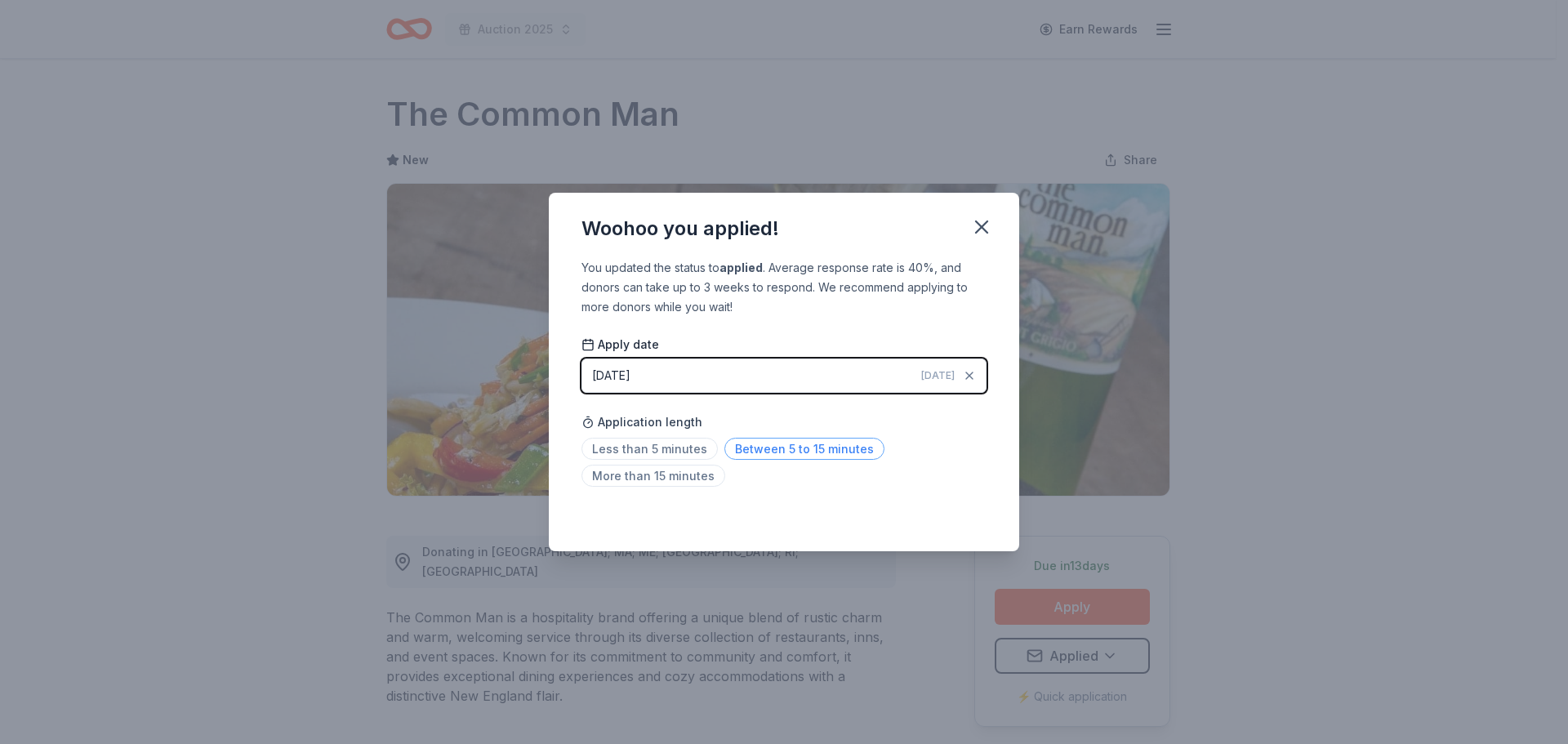
drag, startPoint x: 787, startPoint y: 455, endPoint x: 800, endPoint y: 444, distance: 17.0
click at [788, 455] on span "Between 5 to 15 minutes" at bounding box center [804, 449] width 160 height 22
click at [987, 221] on icon "button" at bounding box center [981, 227] width 11 height 11
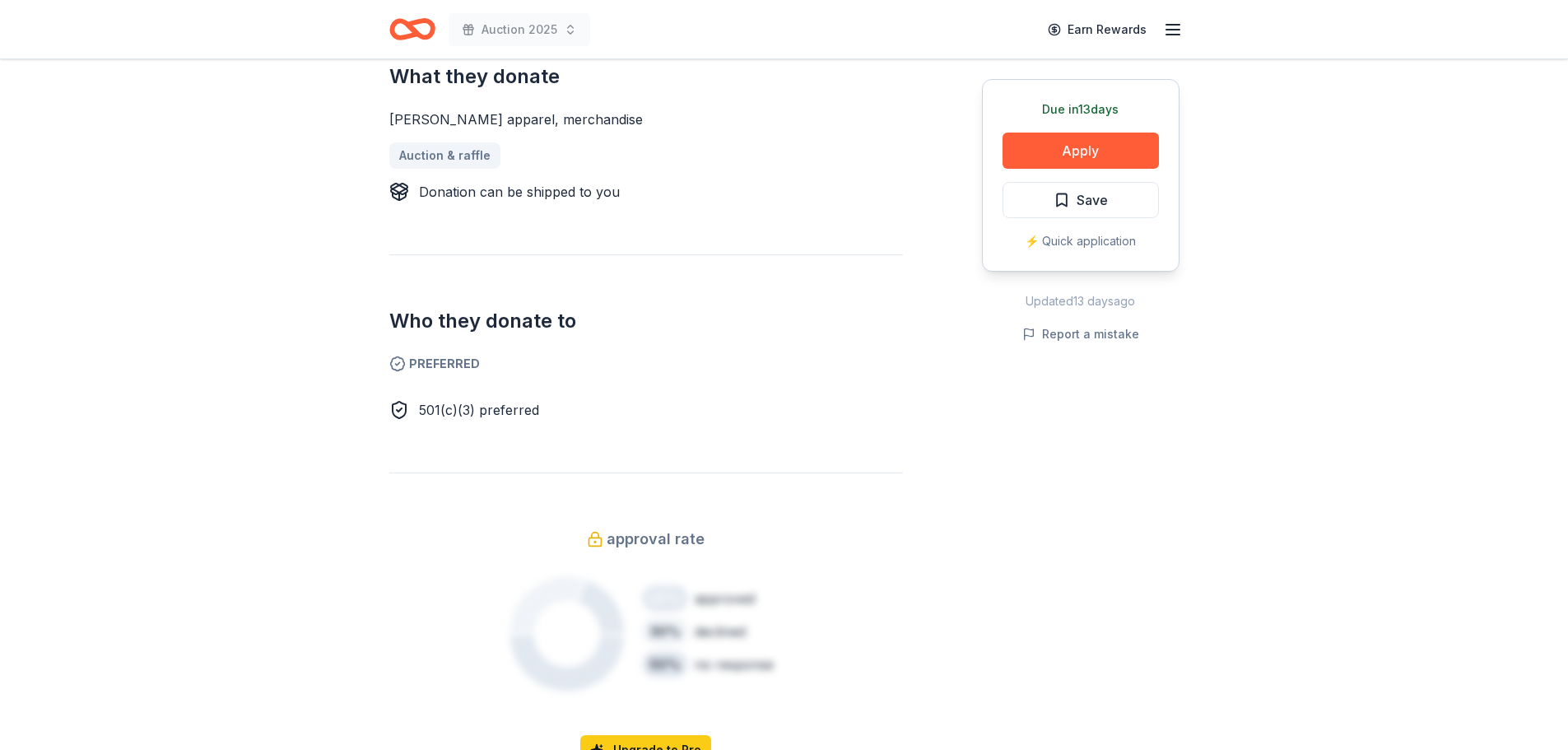
scroll to position [329, 0]
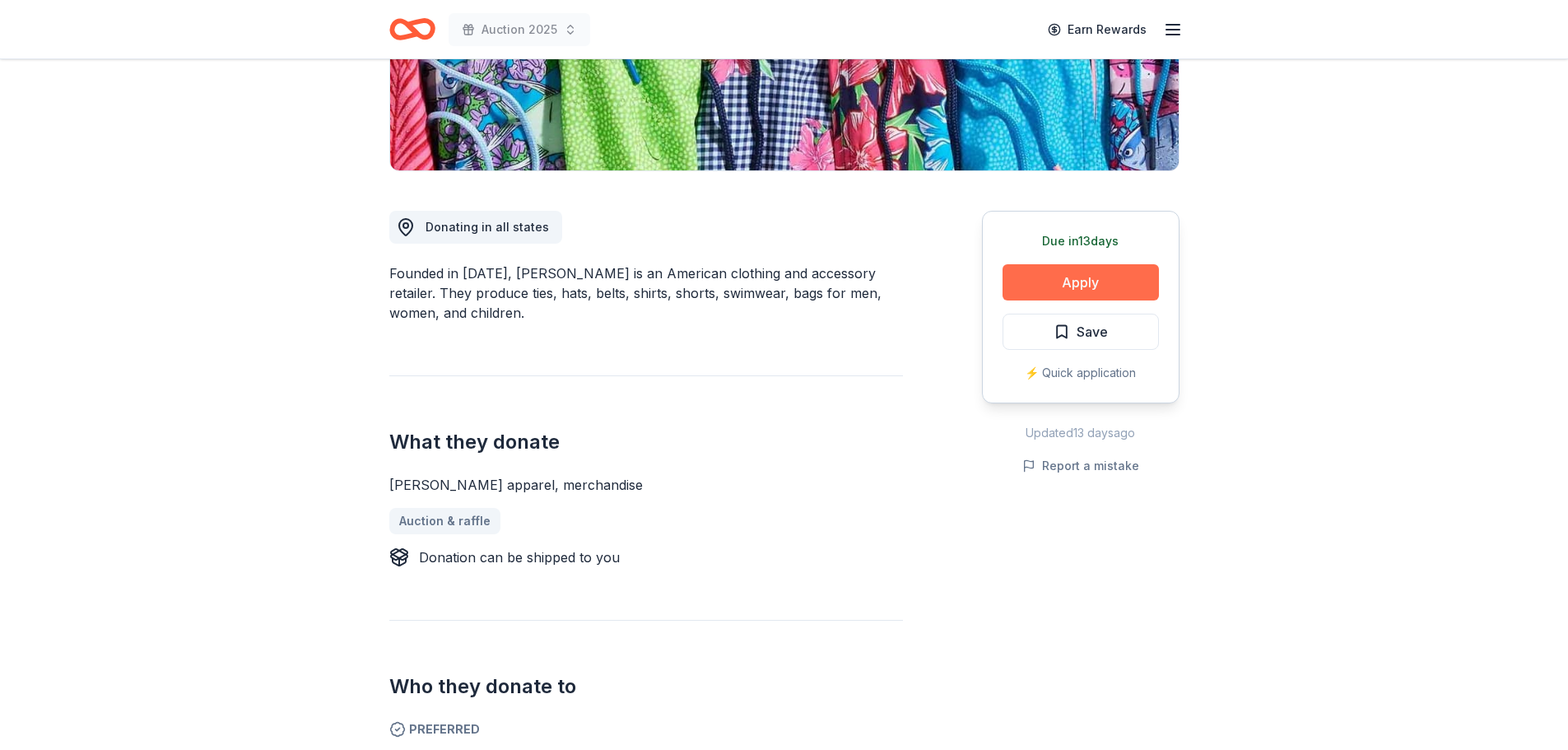
click at [1055, 280] on button "Apply" at bounding box center [1080, 282] width 157 height 37
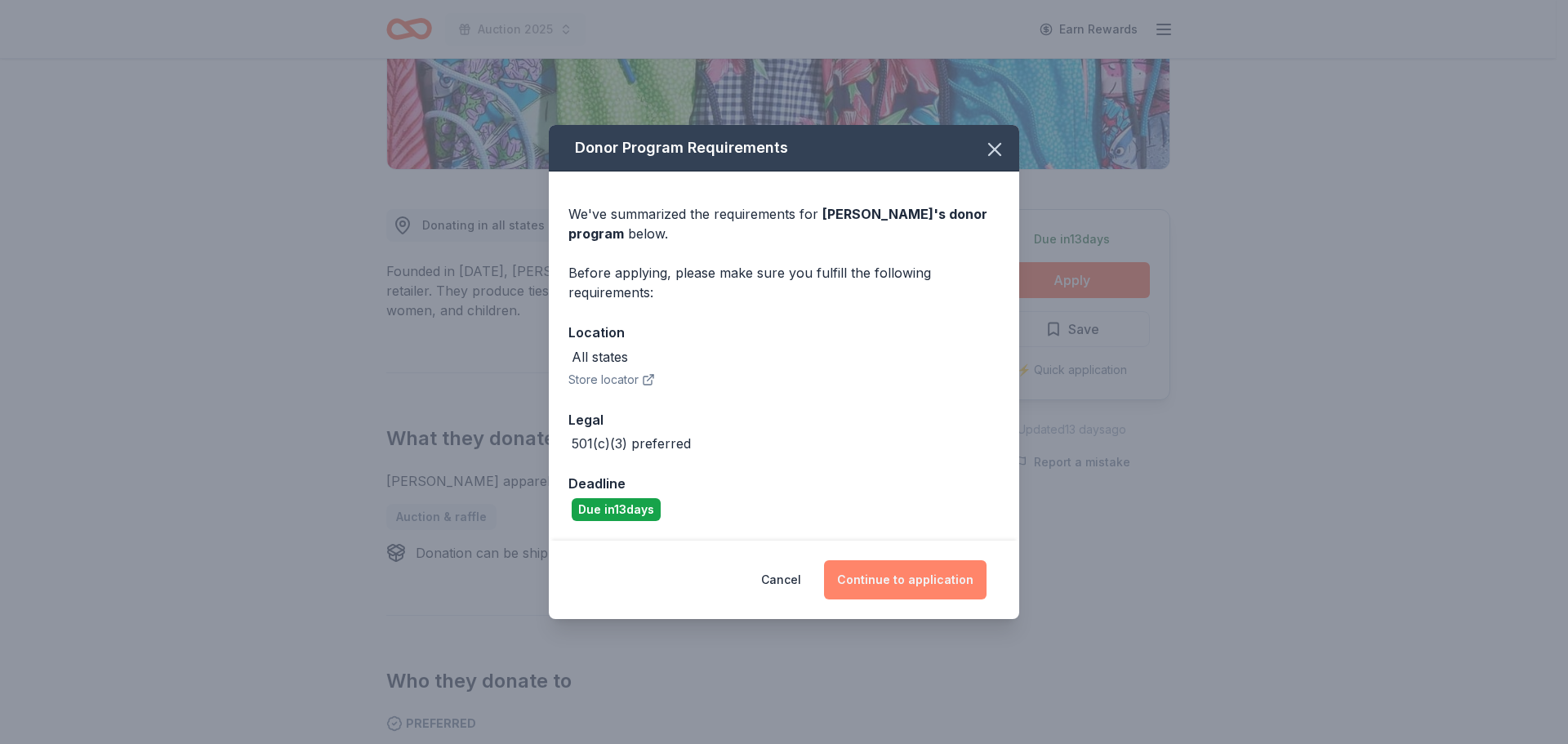
click at [867, 585] on button "Continue to application" at bounding box center [905, 579] width 163 height 39
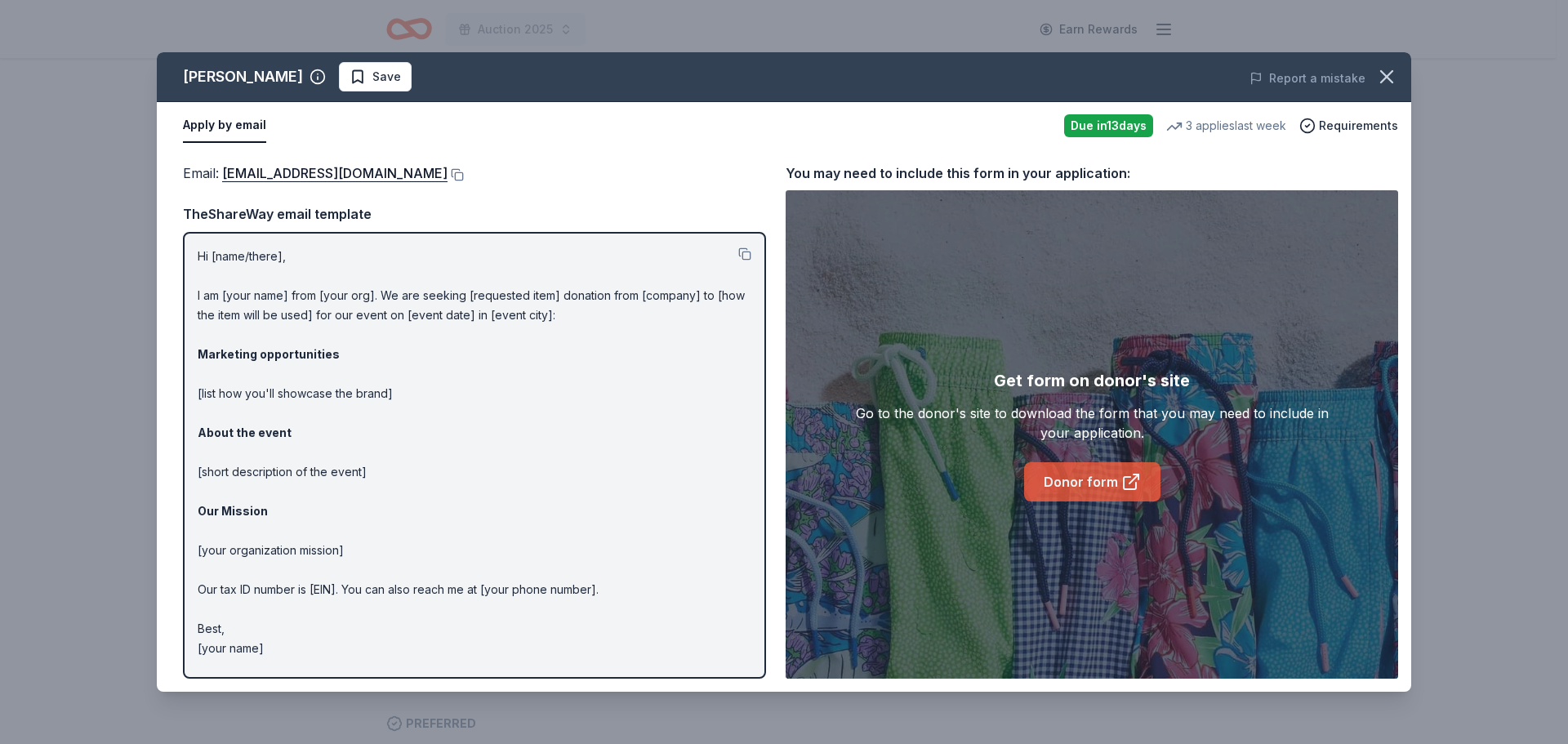
click at [1088, 481] on link "Donor form" at bounding box center [1092, 482] width 137 height 39
click at [1389, 83] on icon "button" at bounding box center [1386, 76] width 23 height 23
